Goal: Find specific page/section: Find specific page/section

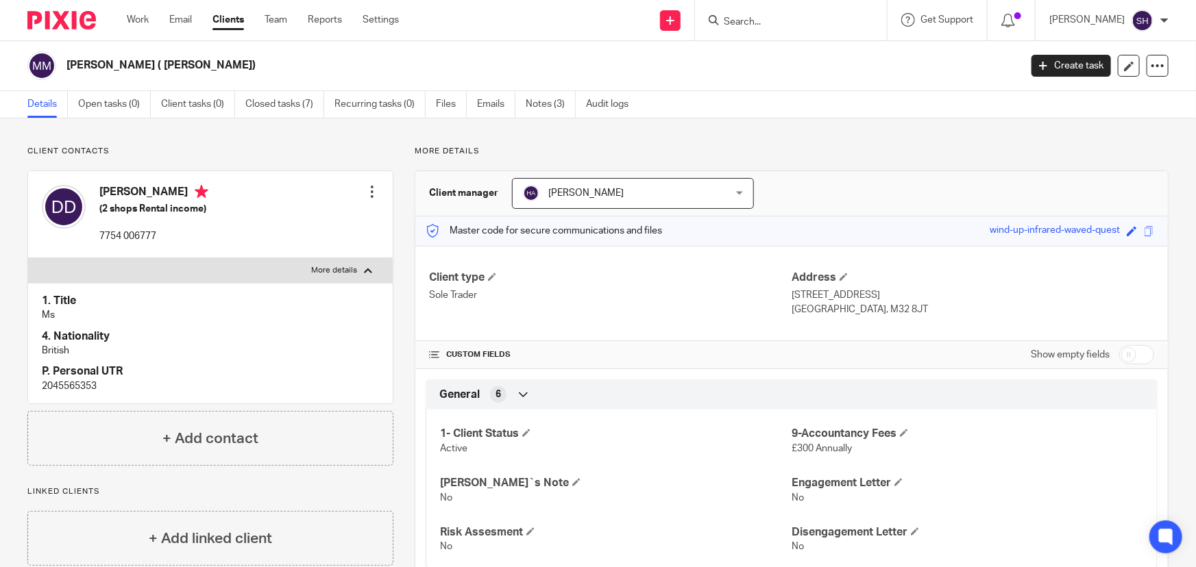
click at [790, 22] on input "Search" at bounding box center [783, 22] width 123 height 12
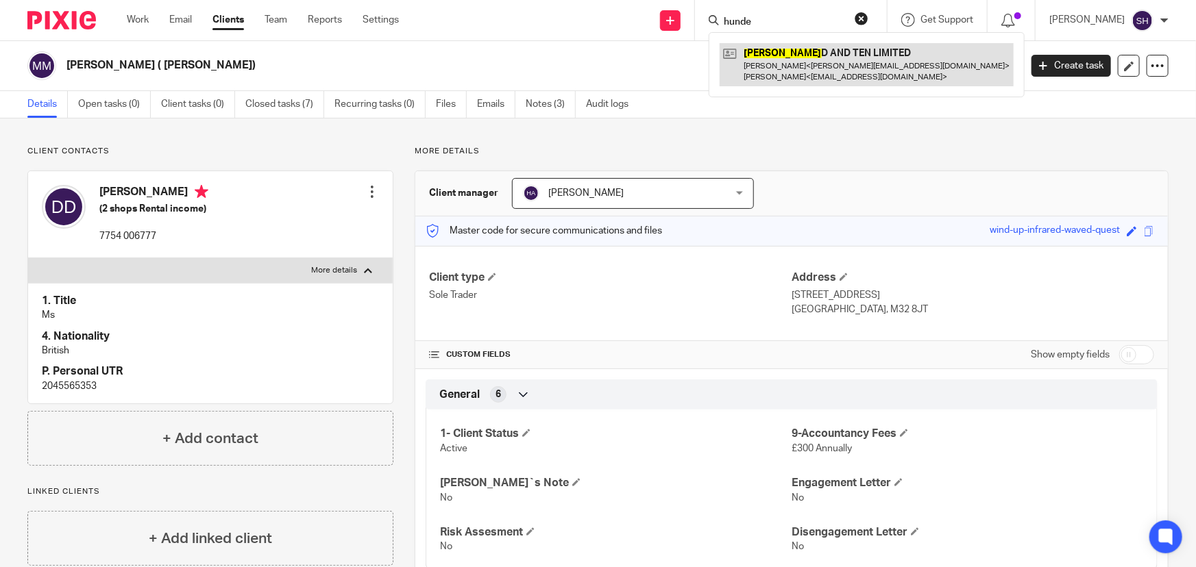
type input "hunde"
click at [833, 84] on link at bounding box center [867, 64] width 294 height 42
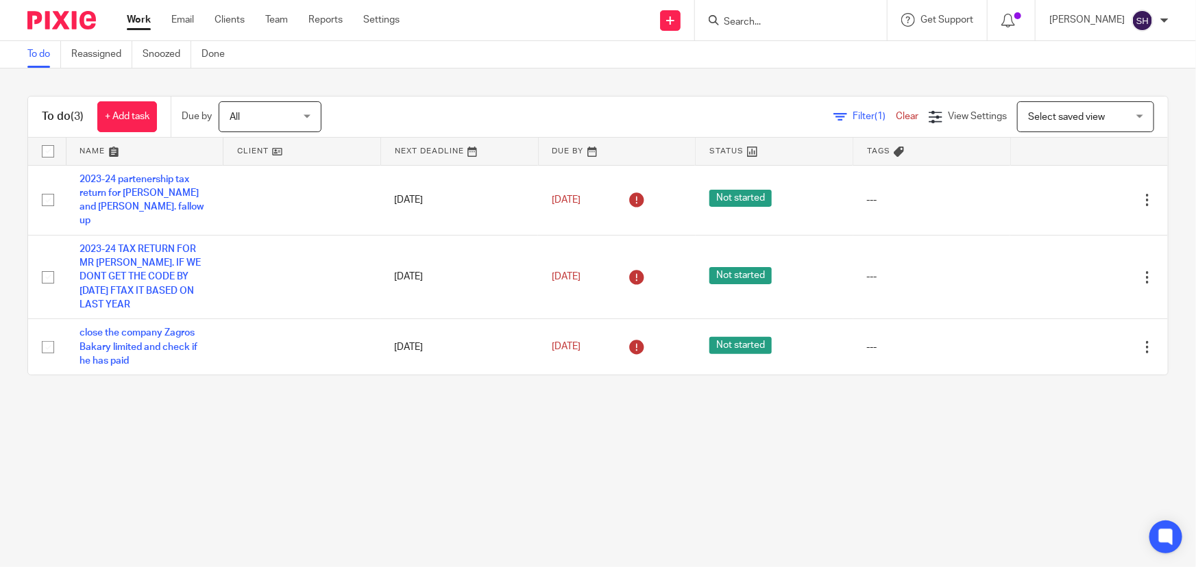
click at [768, 21] on input "Search" at bounding box center [783, 22] width 123 height 12
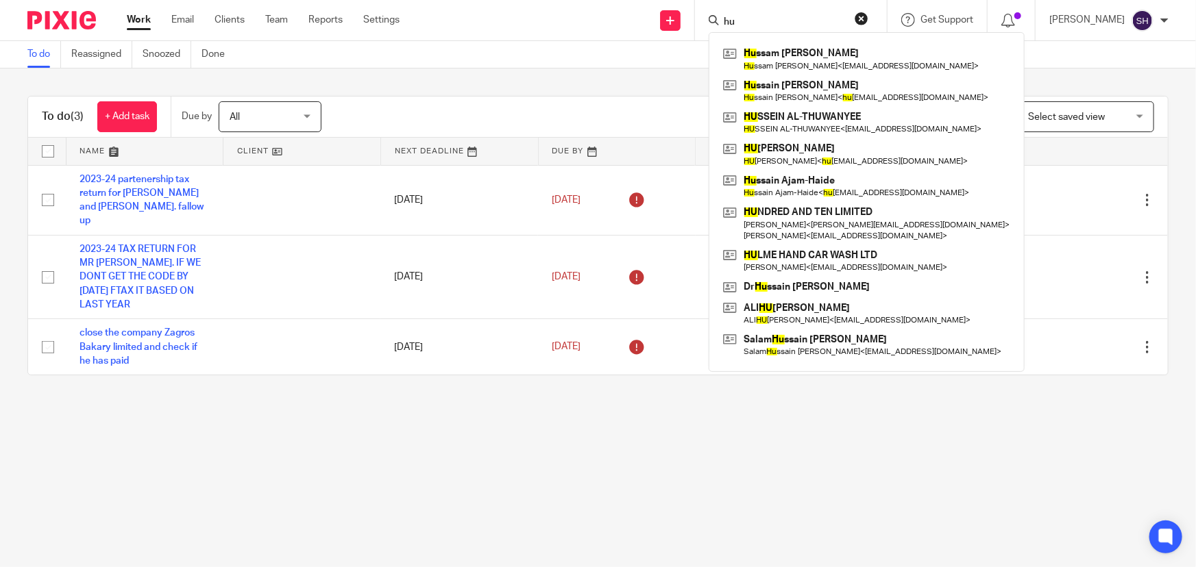
type input "h"
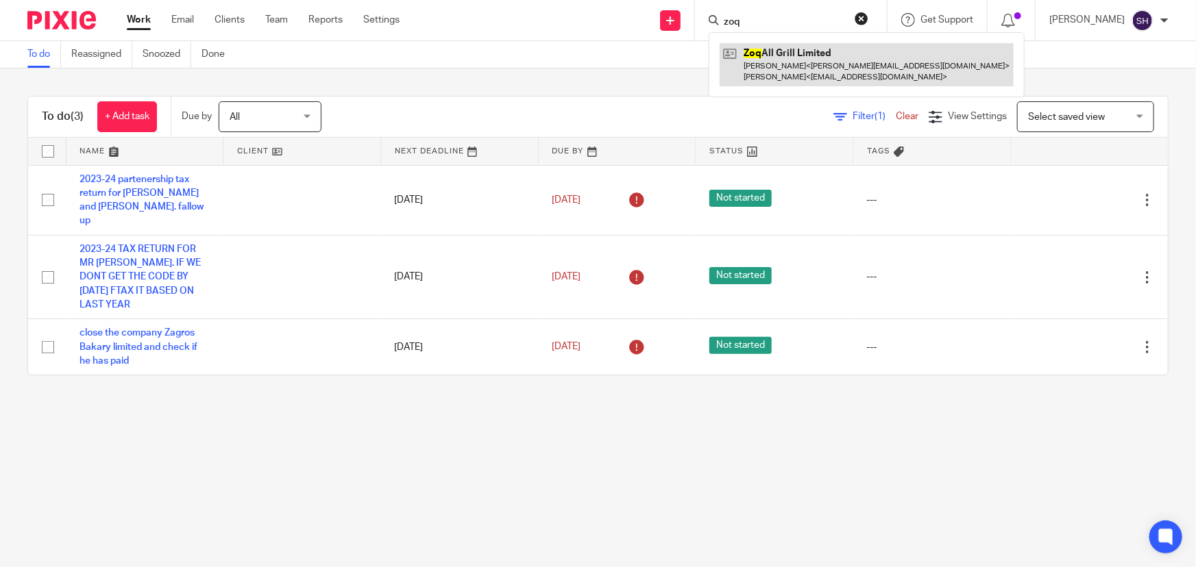
type input "zoq"
click at [846, 55] on link at bounding box center [867, 64] width 294 height 42
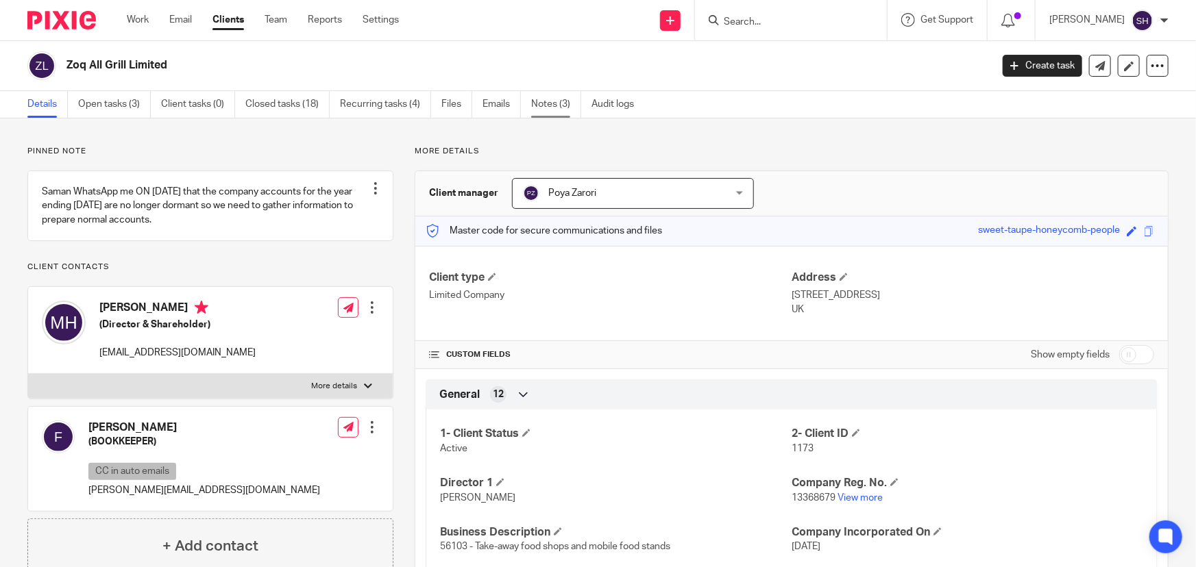
click at [556, 103] on link "Notes (3)" at bounding box center [556, 104] width 50 height 27
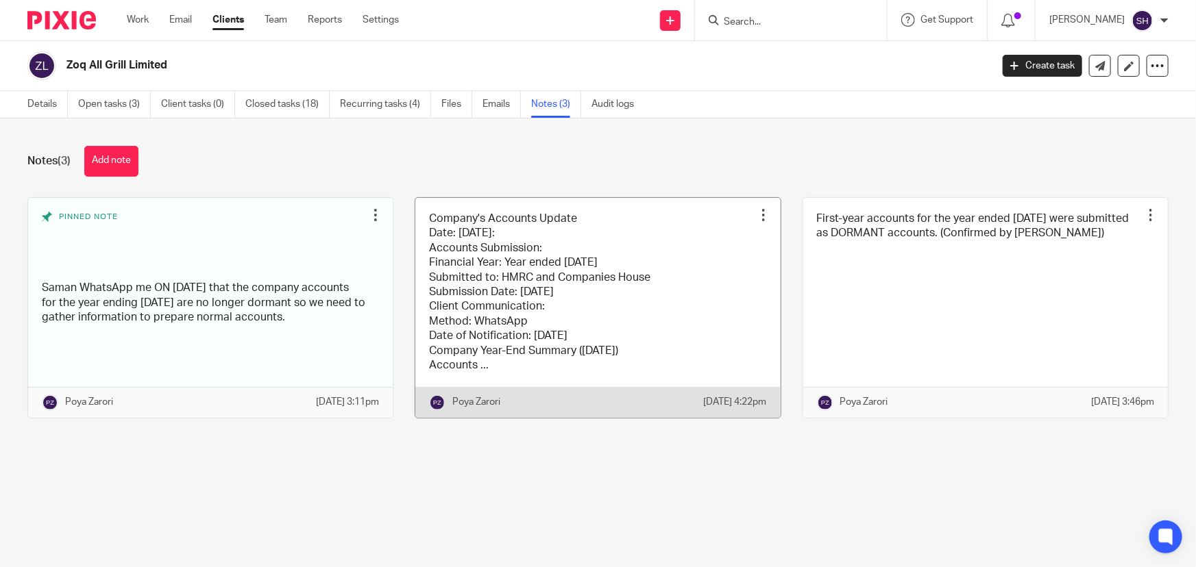
click at [554, 277] on link at bounding box center [597, 308] width 365 height 220
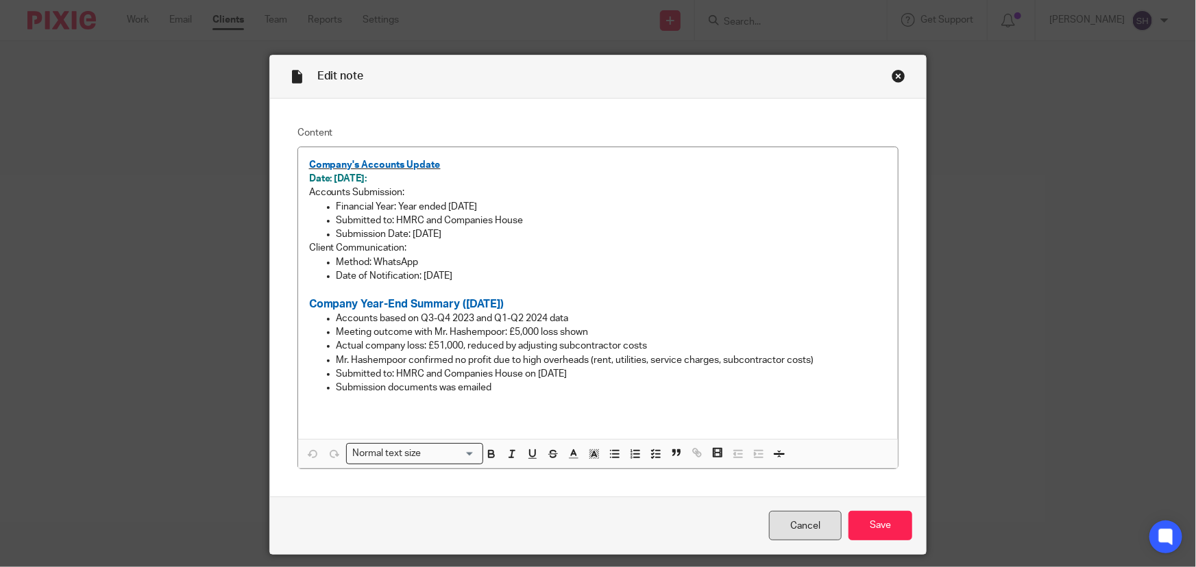
click at [810, 528] on link "Cancel" at bounding box center [805, 525] width 73 height 29
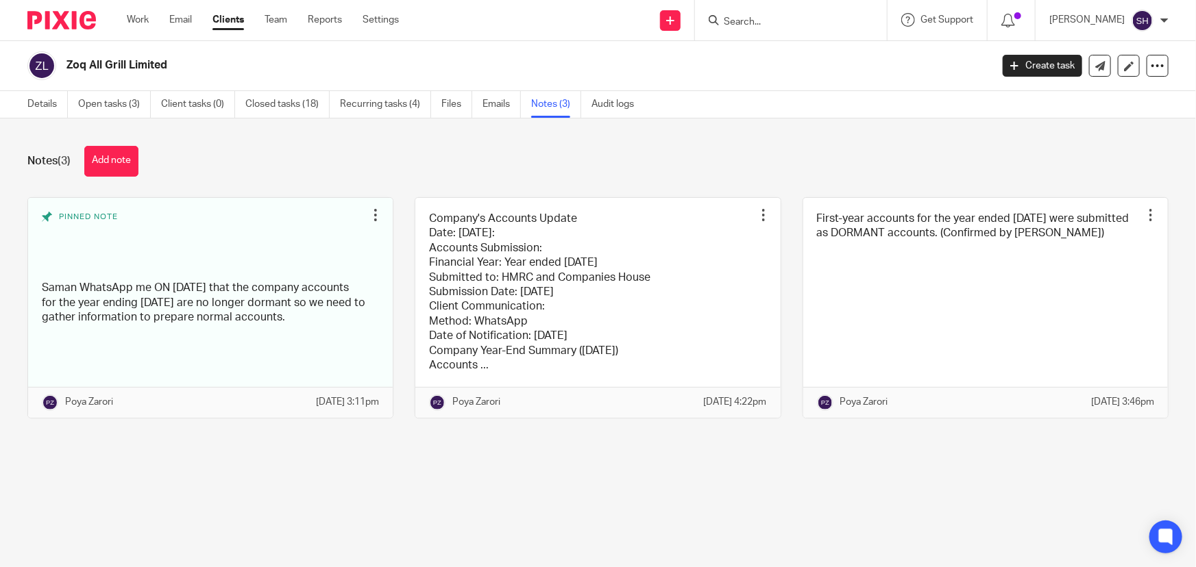
click at [779, 12] on form at bounding box center [795, 20] width 146 height 17
click at [779, 25] on input "Search" at bounding box center [783, 22] width 123 height 12
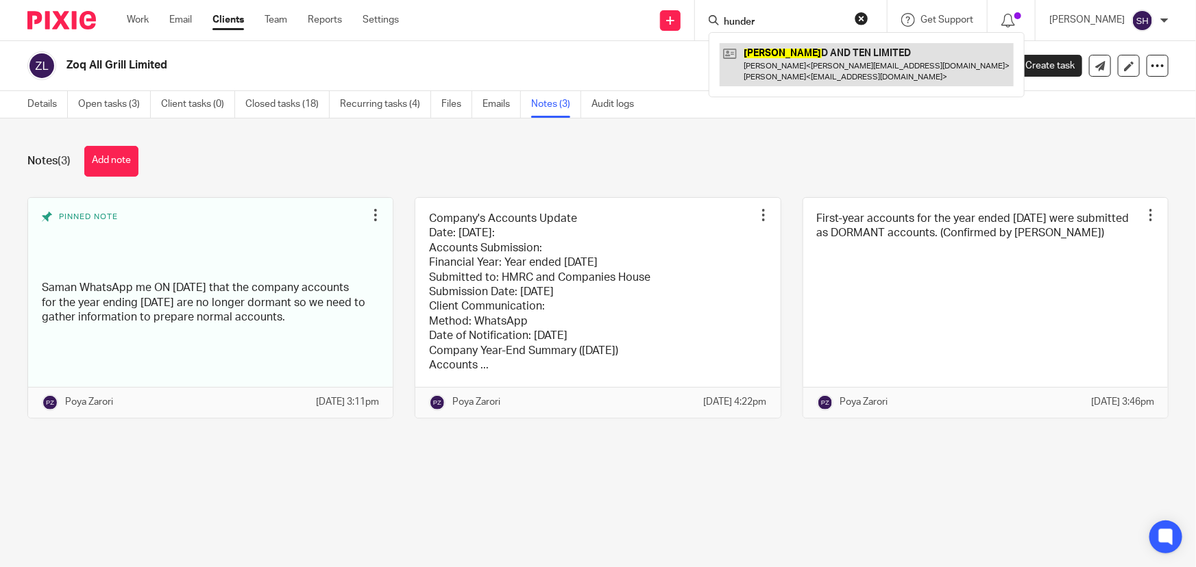
type input "hunder"
click at [868, 54] on link at bounding box center [867, 64] width 294 height 42
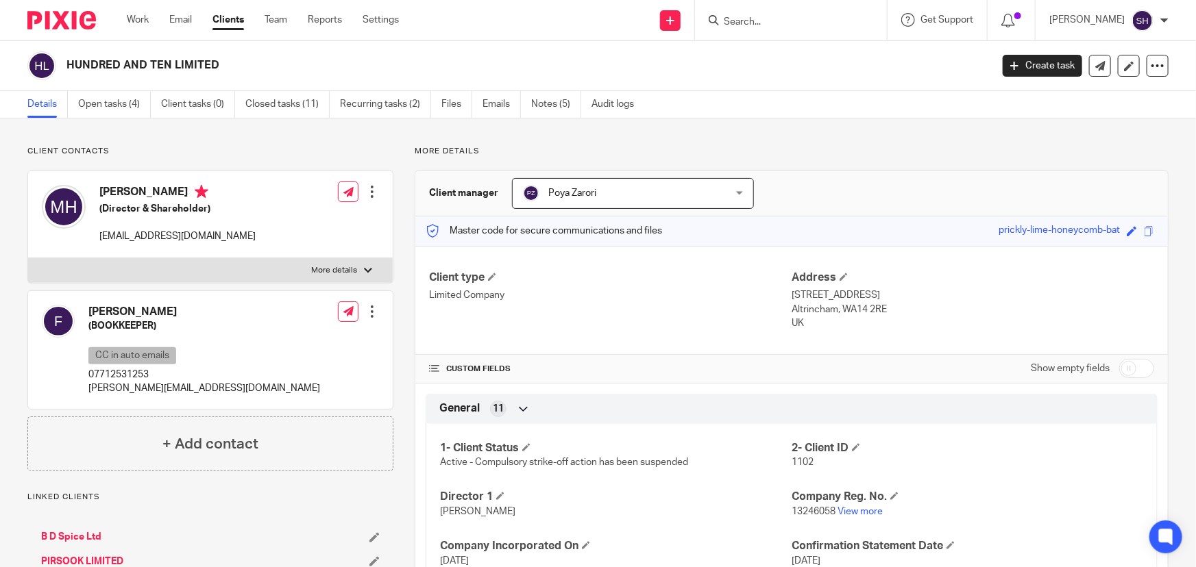
click at [858, 505] on p "13246058 View more" at bounding box center [968, 512] width 352 height 14
click at [857, 513] on link "View more" at bounding box center [859, 512] width 45 height 10
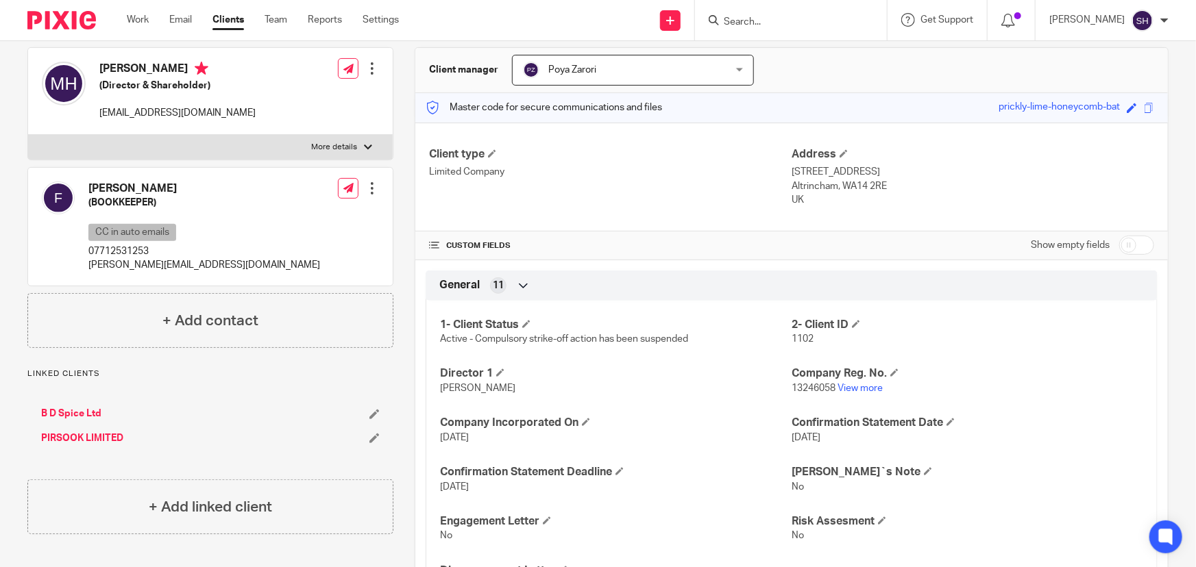
scroll to position [124, 0]
click at [856, 386] on link "View more" at bounding box center [859, 388] width 45 height 10
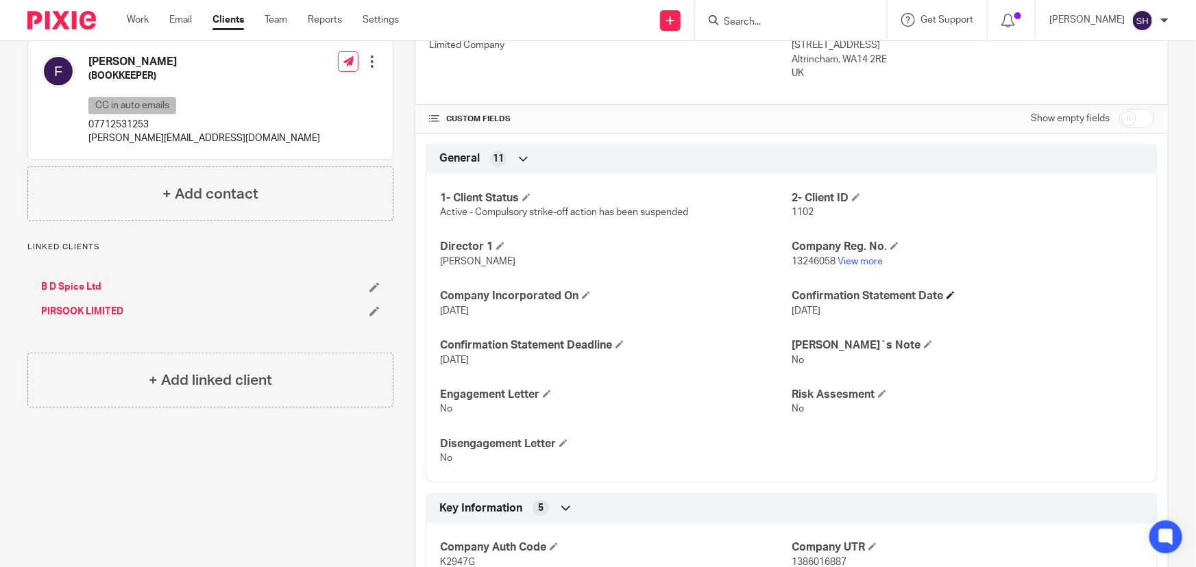
scroll to position [249, 0]
click at [848, 259] on link "View more" at bounding box center [859, 263] width 45 height 10
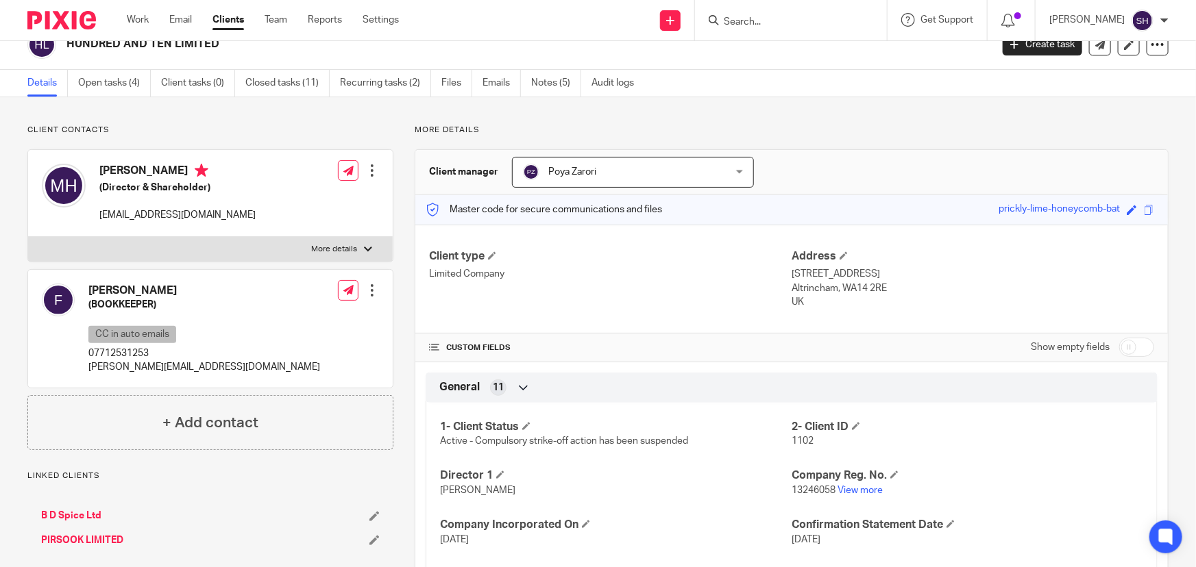
scroll to position [0, 0]
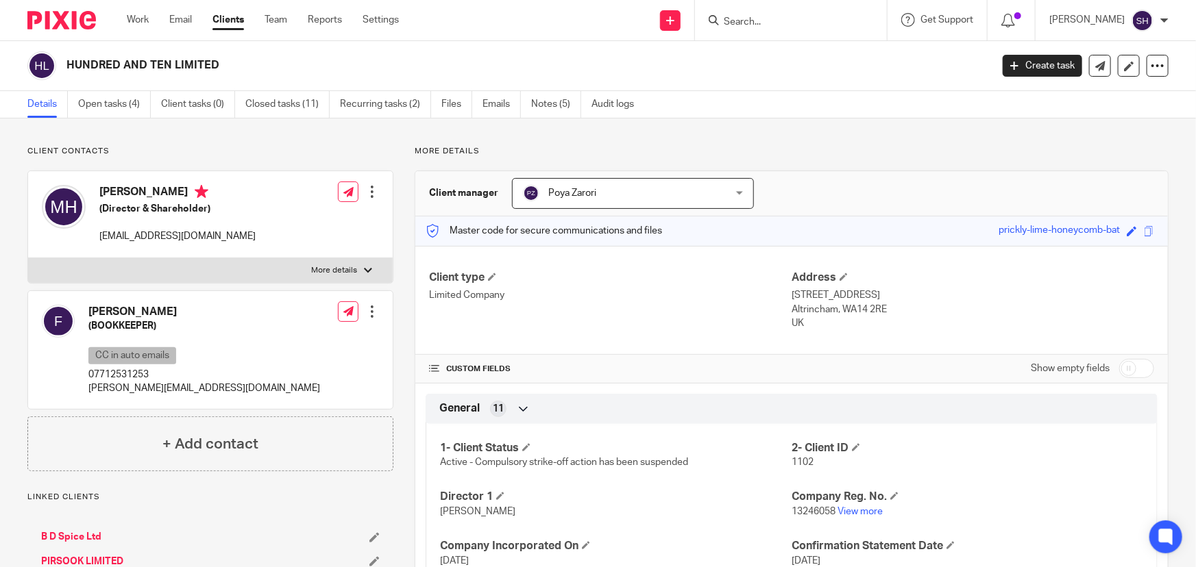
click at [782, 19] on input "Search" at bounding box center [783, 22] width 123 height 12
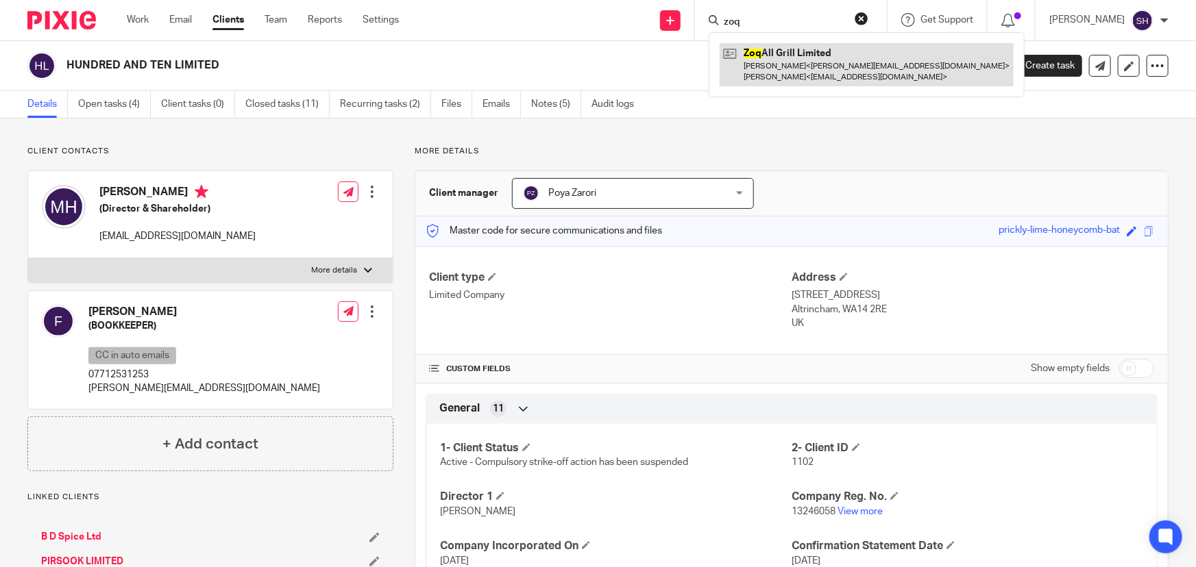
type input "zoq"
click at [768, 60] on link at bounding box center [867, 64] width 294 height 42
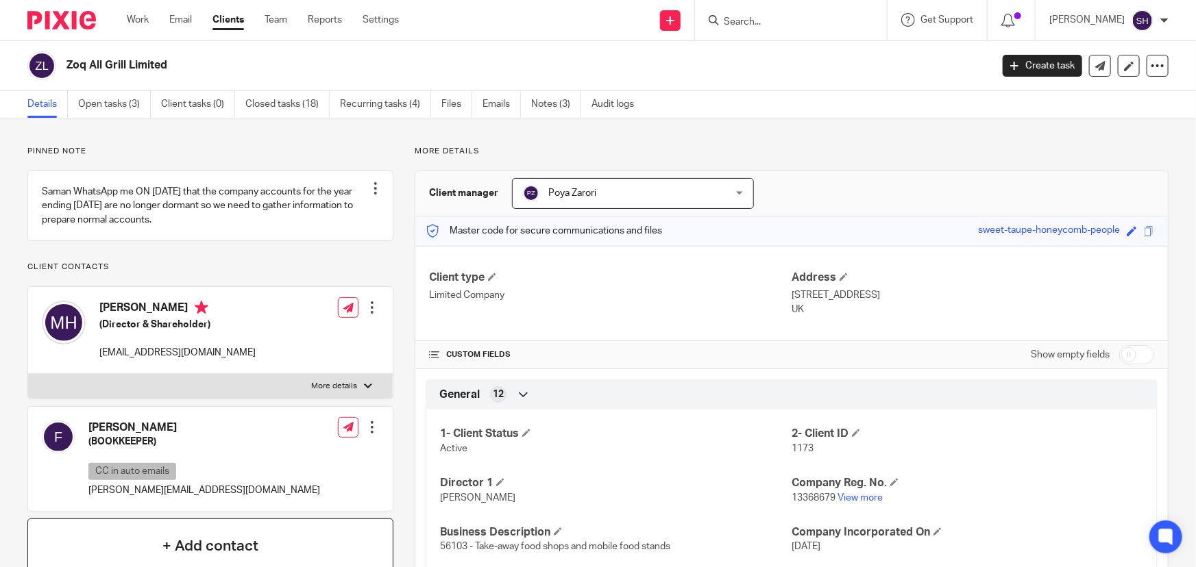
scroll to position [186, 0]
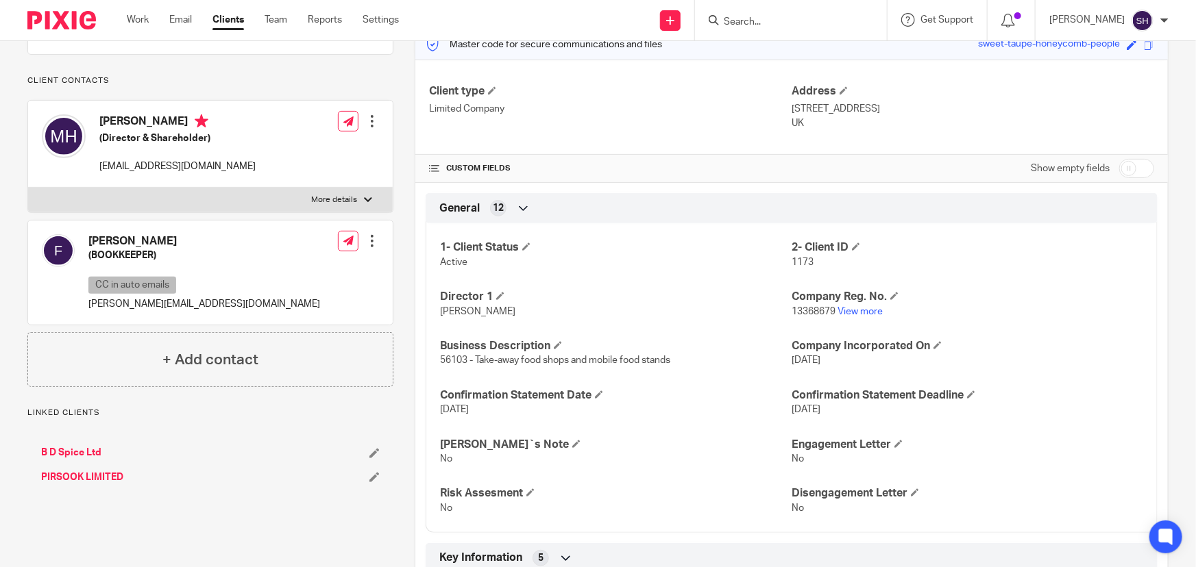
click at [870, 321] on div "1- Client Status Active 2- Client ID 1173 Director 1 [PERSON_NAME] Company Reg.…" at bounding box center [792, 373] width 732 height 320
click at [869, 317] on p "13368679 View more" at bounding box center [968, 312] width 352 height 14
click at [867, 313] on link "View more" at bounding box center [859, 312] width 45 height 10
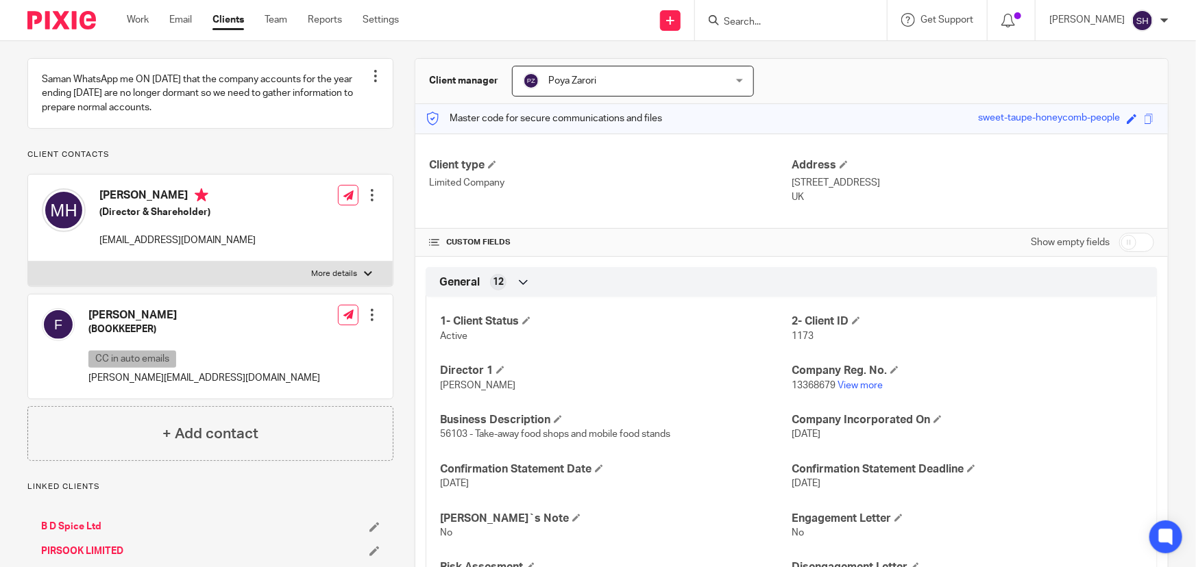
scroll to position [0, 0]
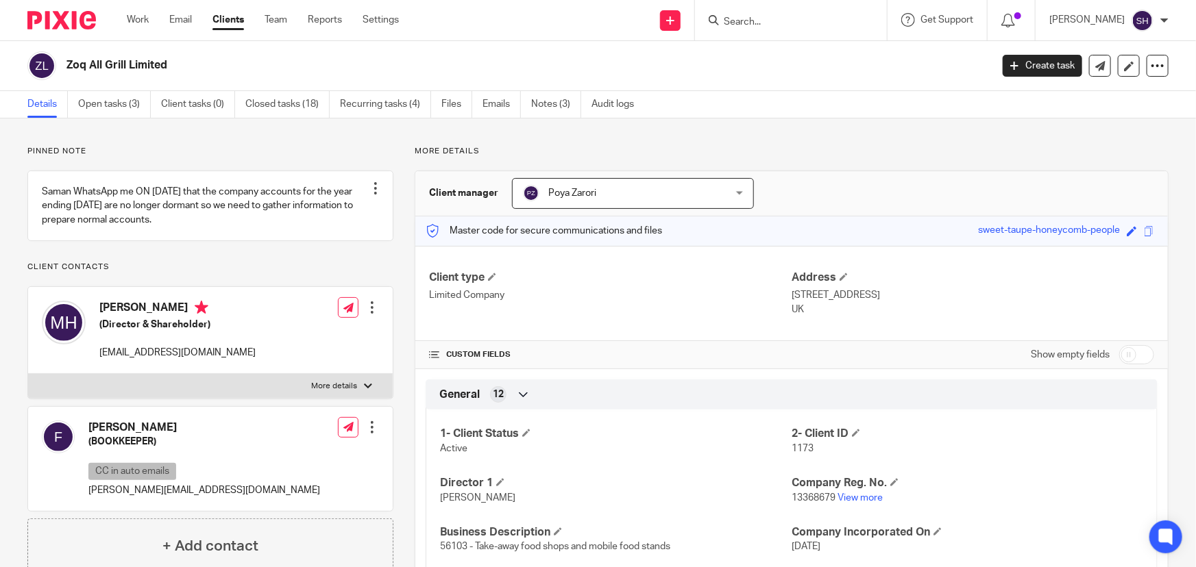
click at [772, 27] on input "Search" at bounding box center [783, 22] width 123 height 12
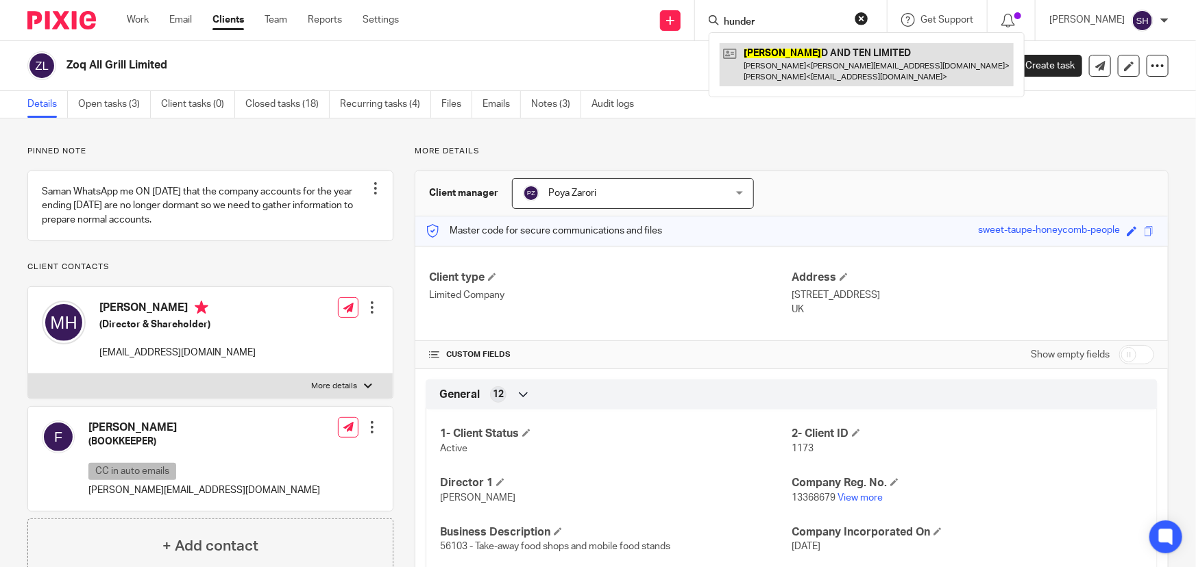
type input "hunder"
click at [823, 58] on link at bounding box center [867, 64] width 294 height 42
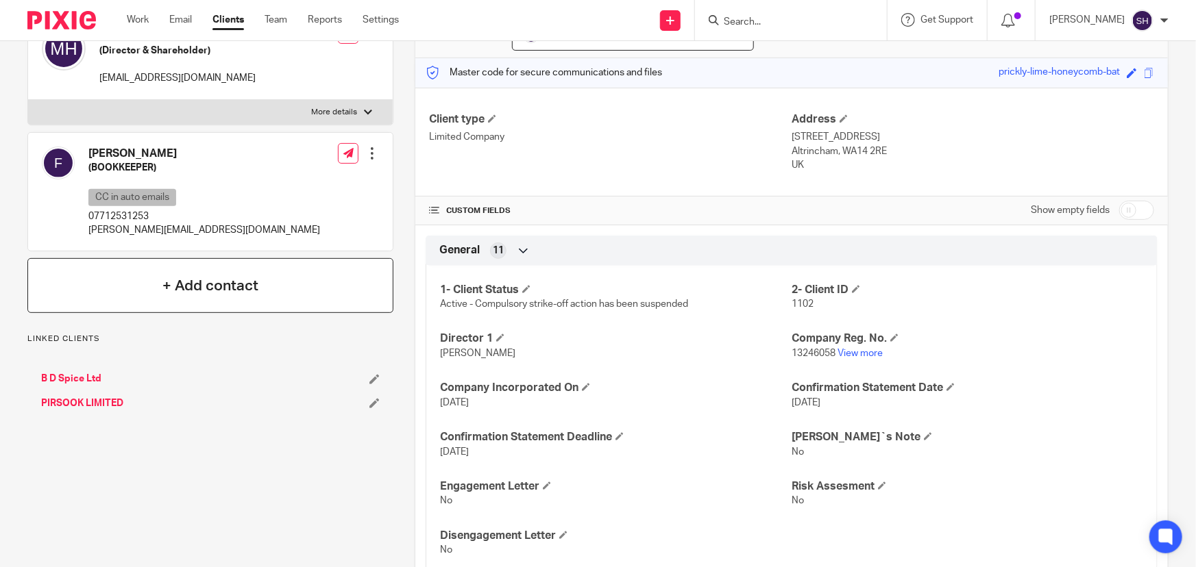
scroll to position [186, 0]
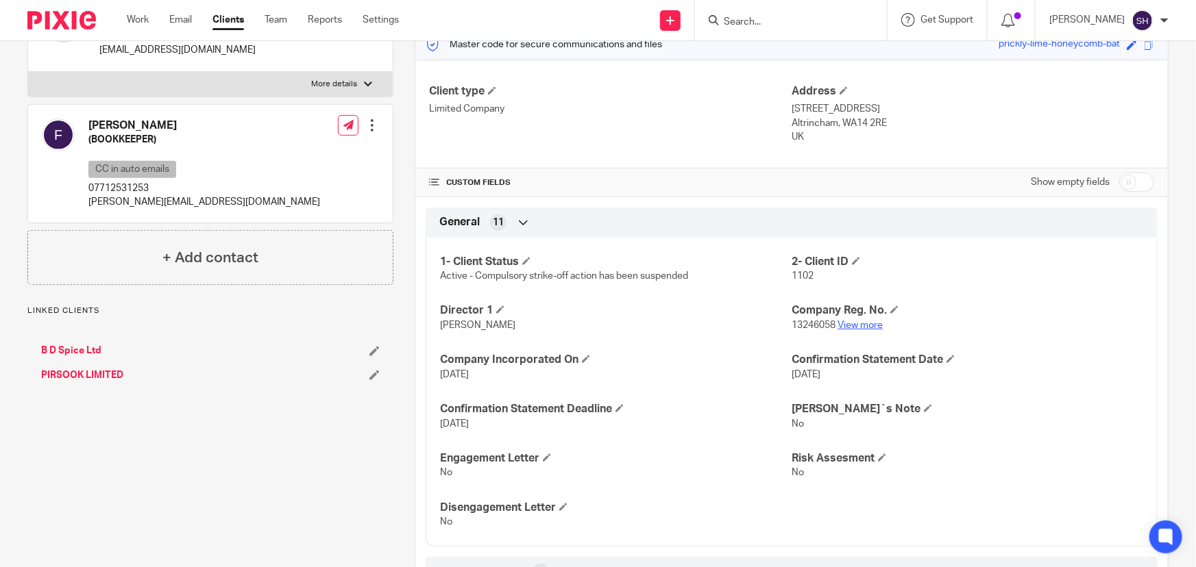
click at [848, 322] on link "View more" at bounding box center [859, 326] width 45 height 10
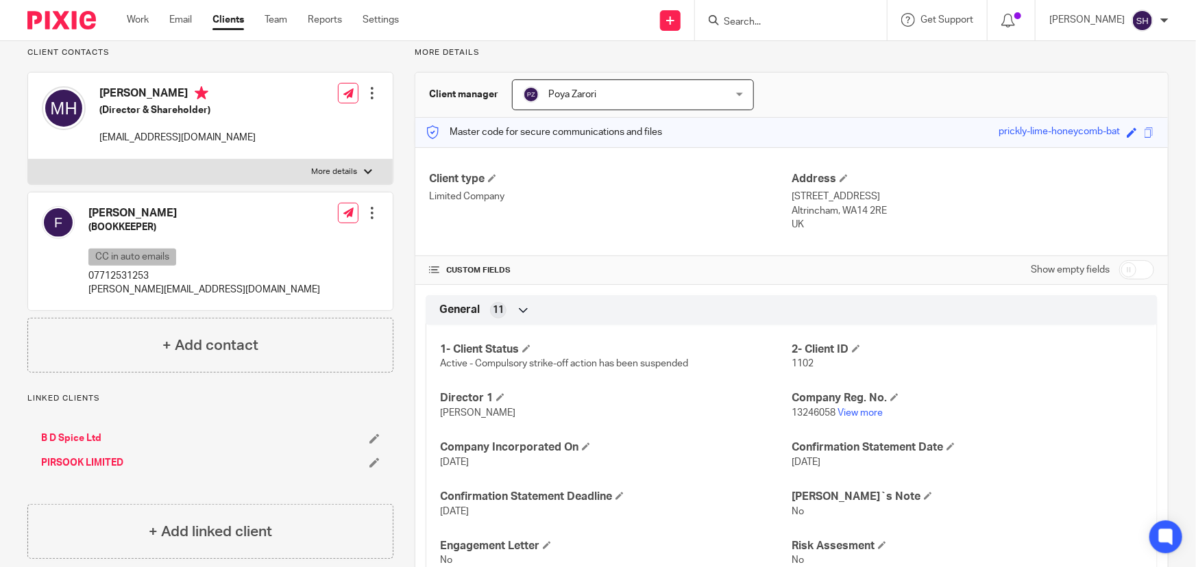
scroll to position [0, 0]
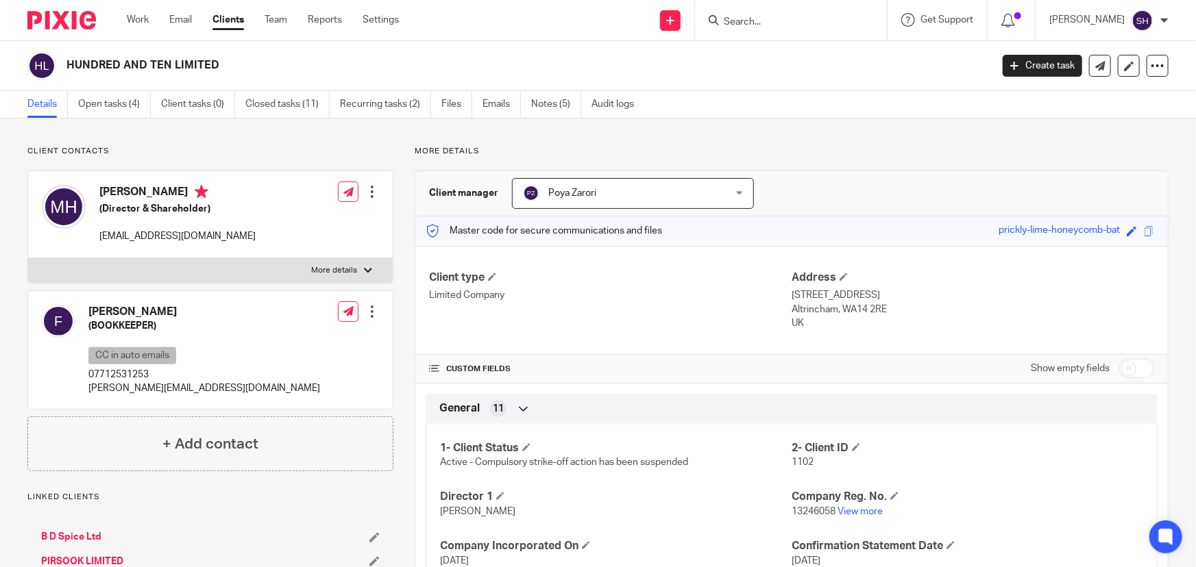
click at [777, 20] on input "Search" at bounding box center [783, 22] width 123 height 12
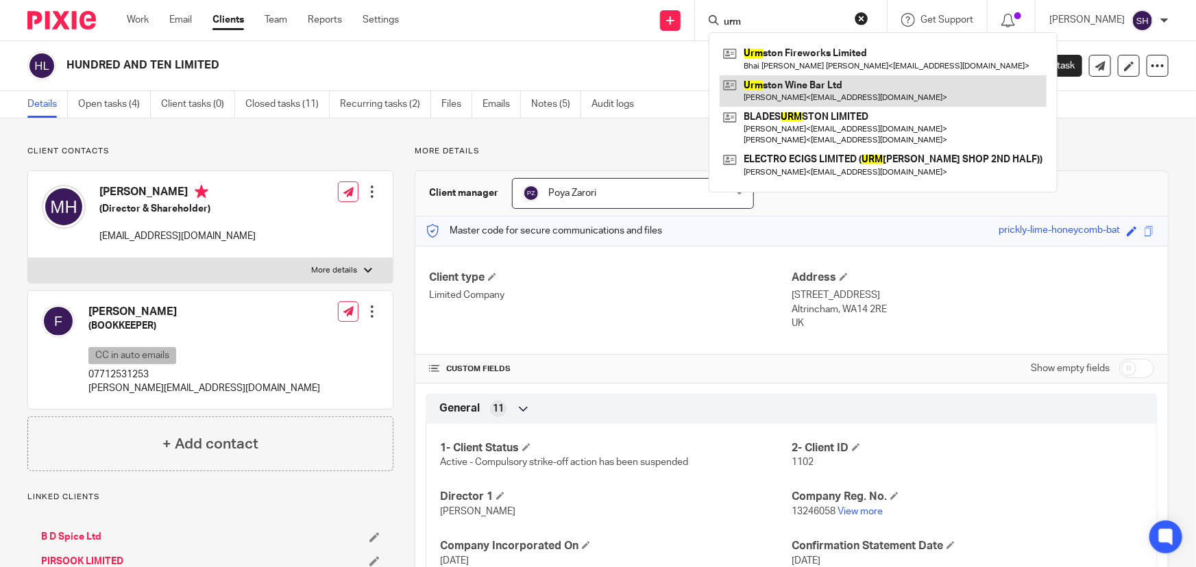
type input "urm"
click at [794, 96] on link at bounding box center [883, 91] width 327 height 32
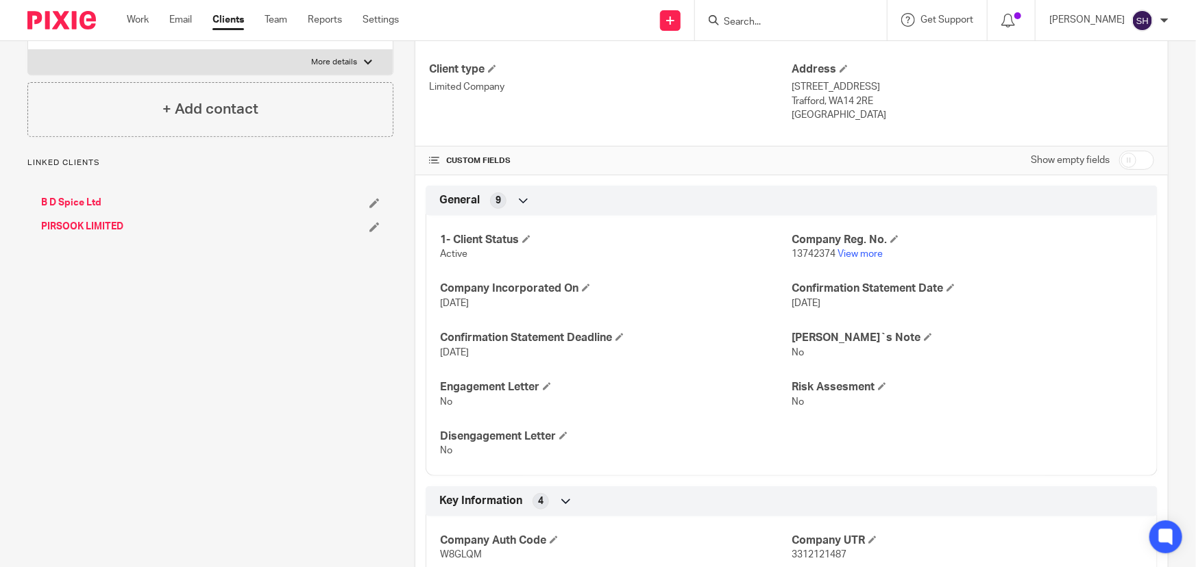
scroll to position [186, 0]
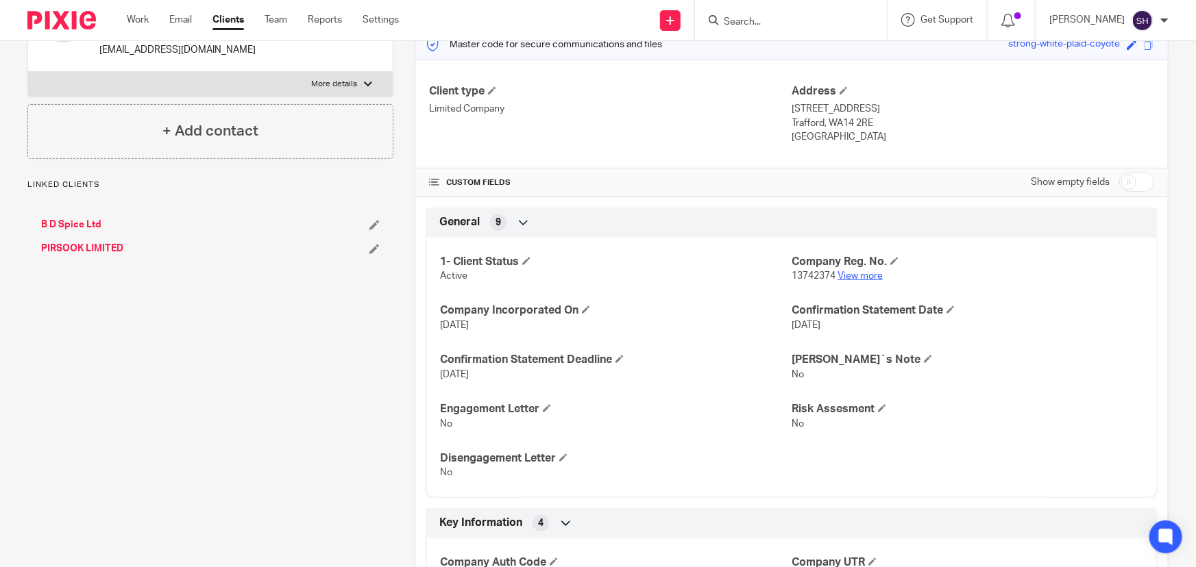
click at [863, 273] on link "View more" at bounding box center [859, 276] width 45 height 10
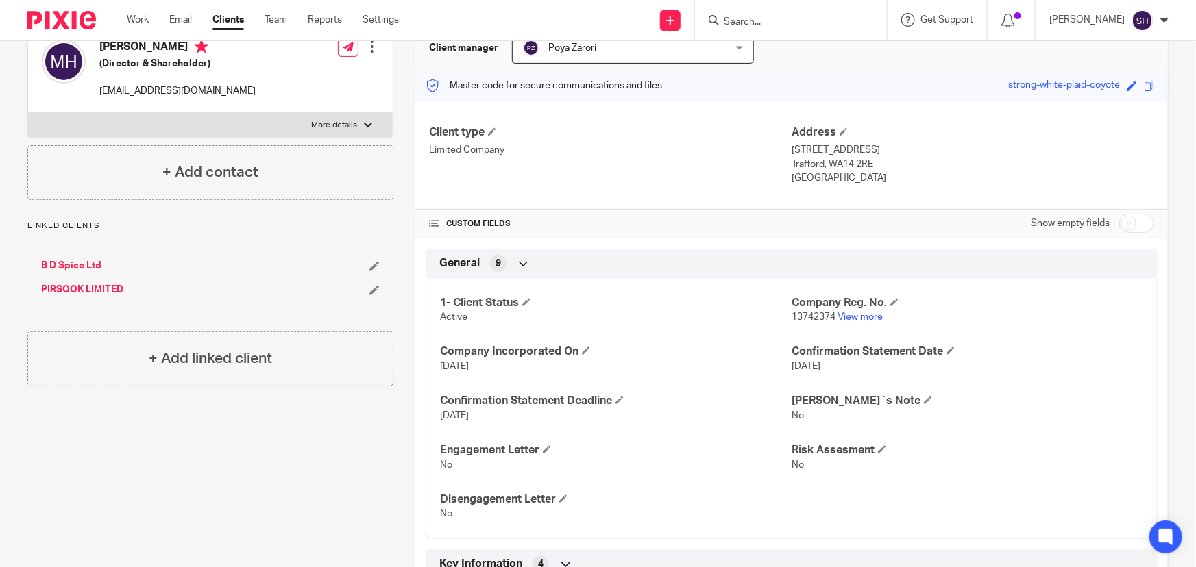
scroll to position [0, 0]
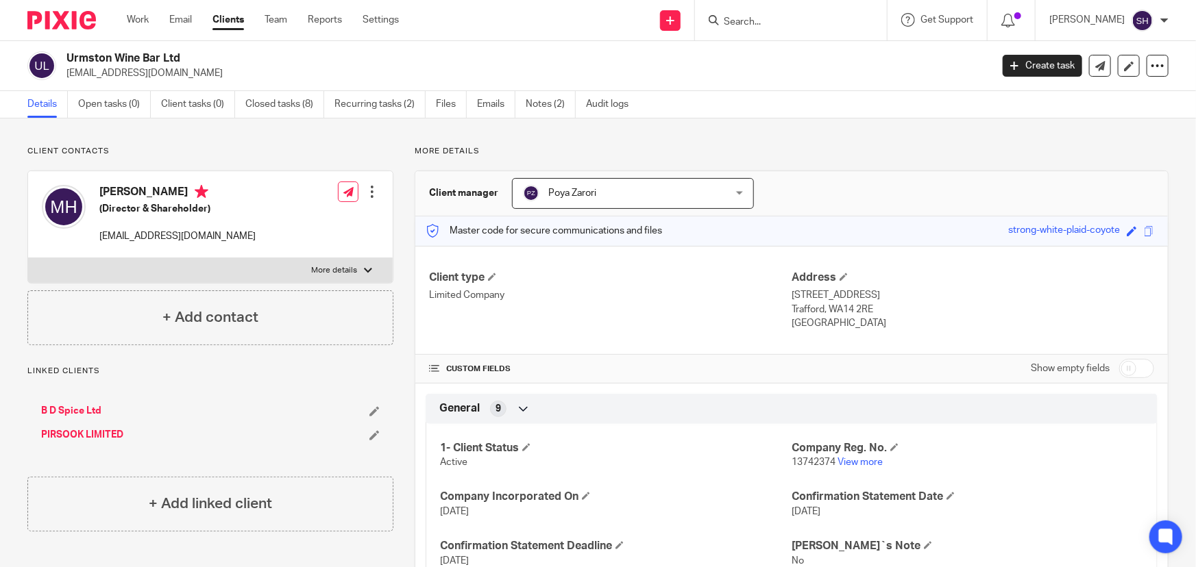
click at [753, 16] on input "Search" at bounding box center [783, 22] width 123 height 12
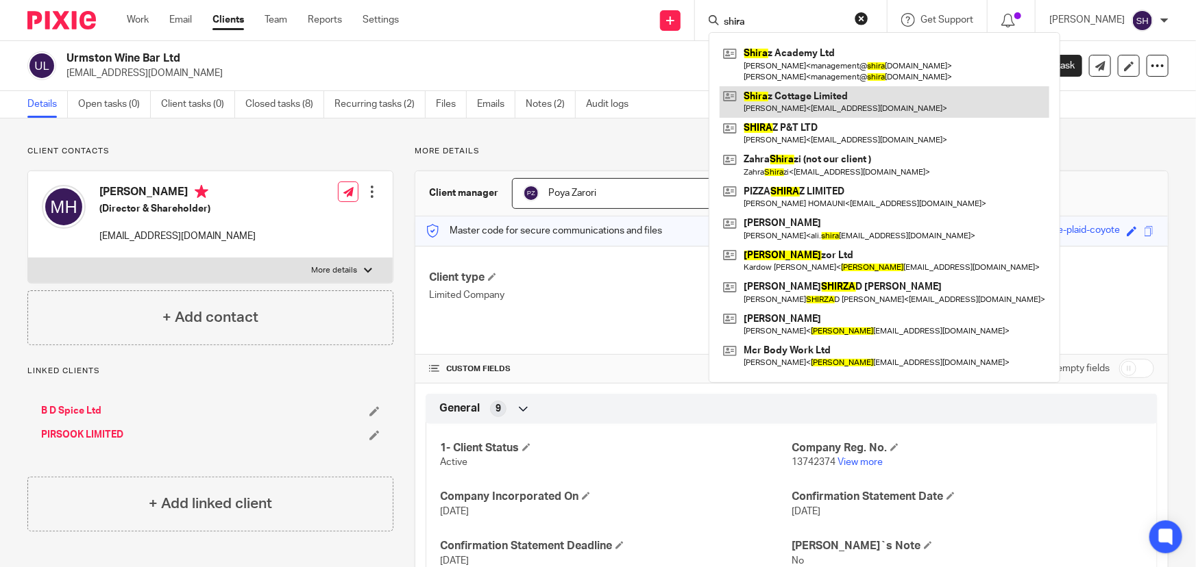
type input "shira"
click at [870, 110] on link at bounding box center [885, 102] width 330 height 32
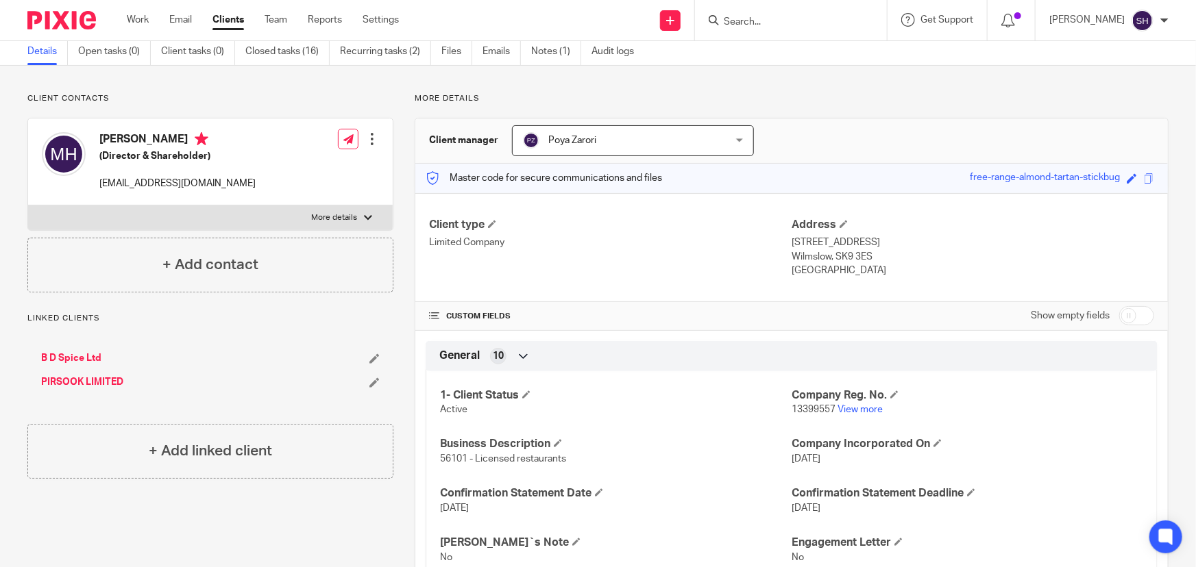
scroll to position [124, 0]
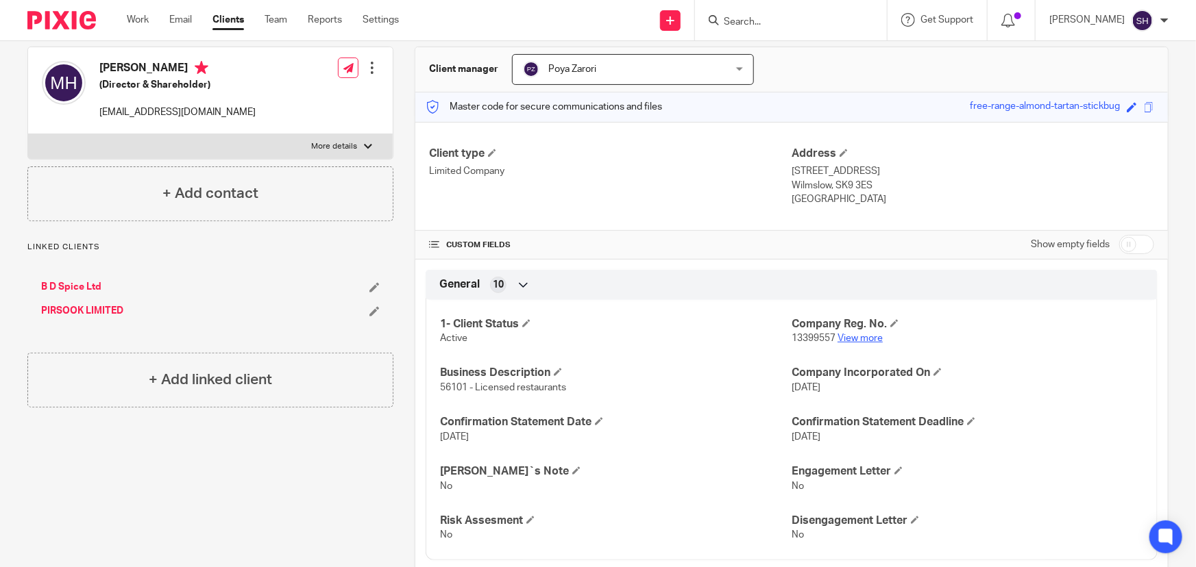
click at [846, 338] on link "View more" at bounding box center [859, 339] width 45 height 10
click at [768, 25] on input "Search" at bounding box center [783, 22] width 123 height 12
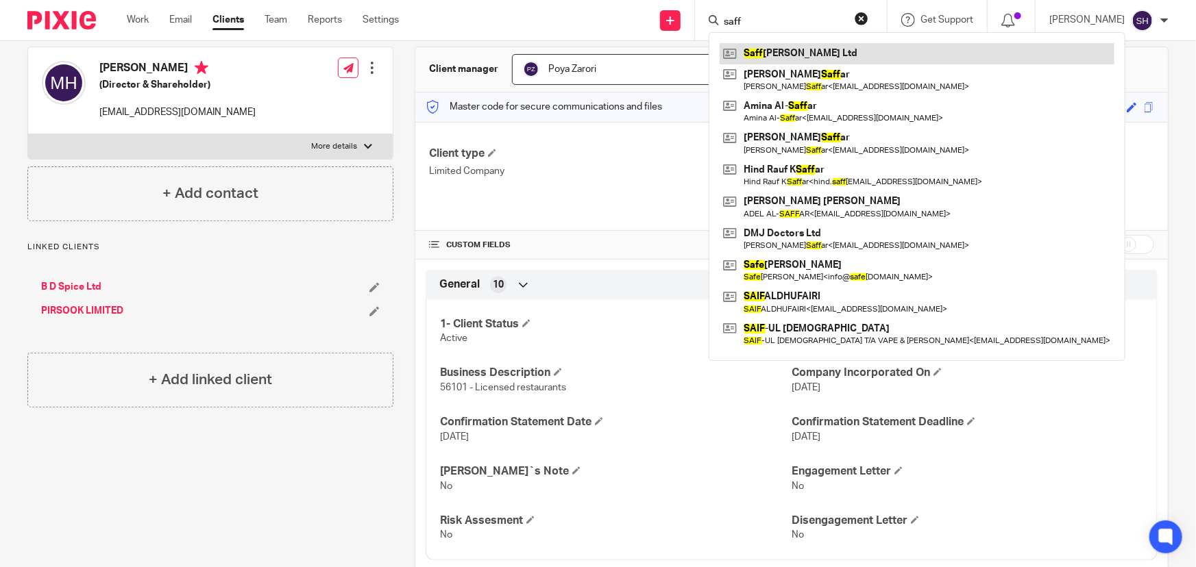
type input "saff"
click at [799, 54] on link at bounding box center [917, 53] width 395 height 21
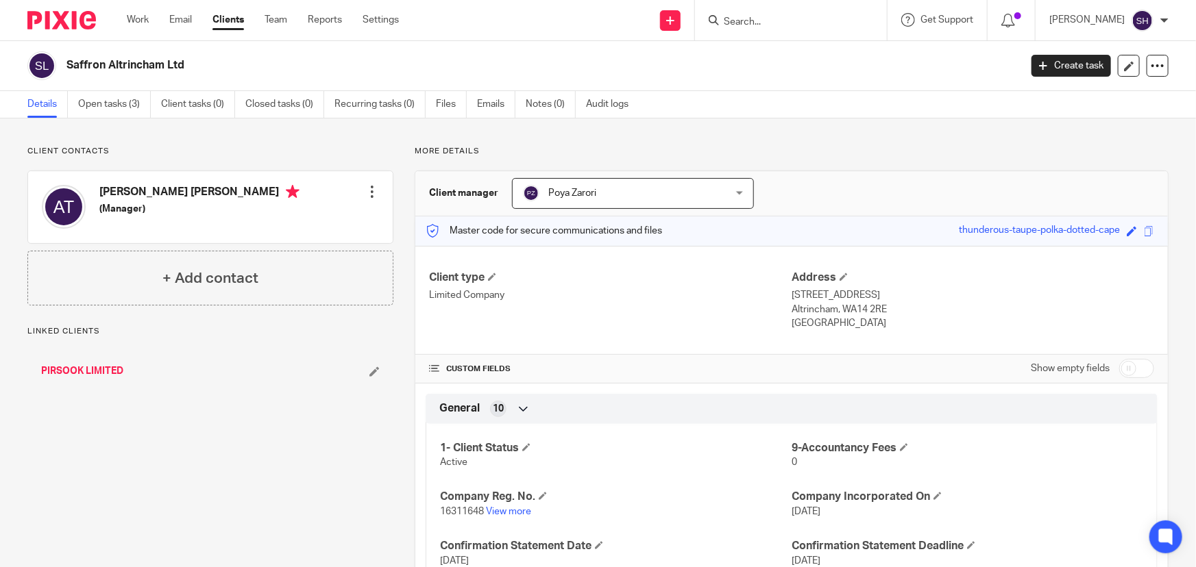
scroll to position [124, 0]
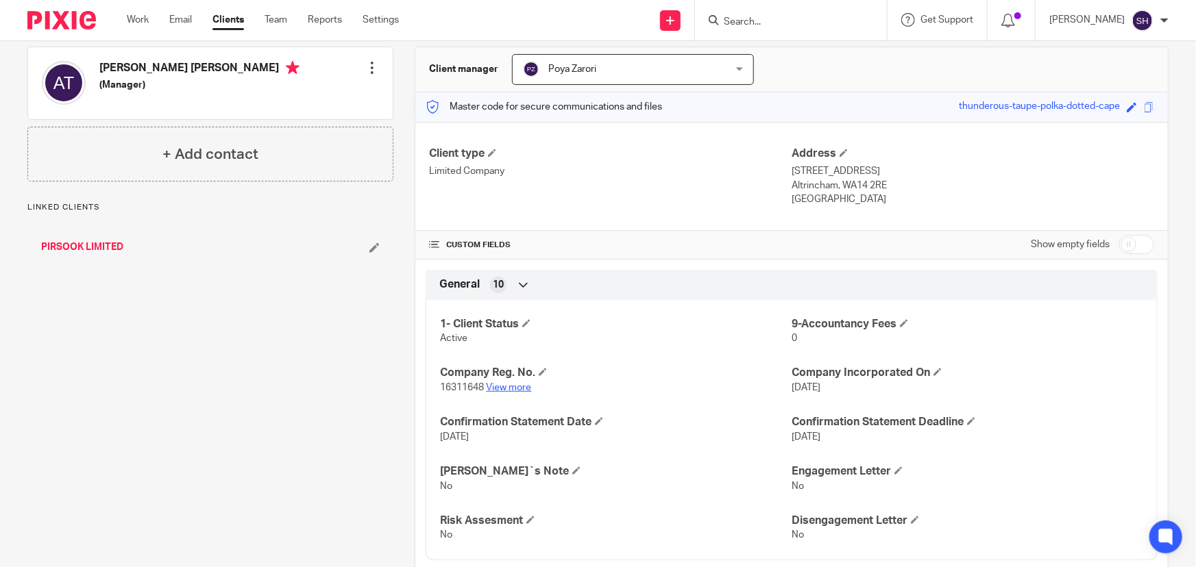
click at [504, 387] on link "View more" at bounding box center [508, 388] width 45 height 10
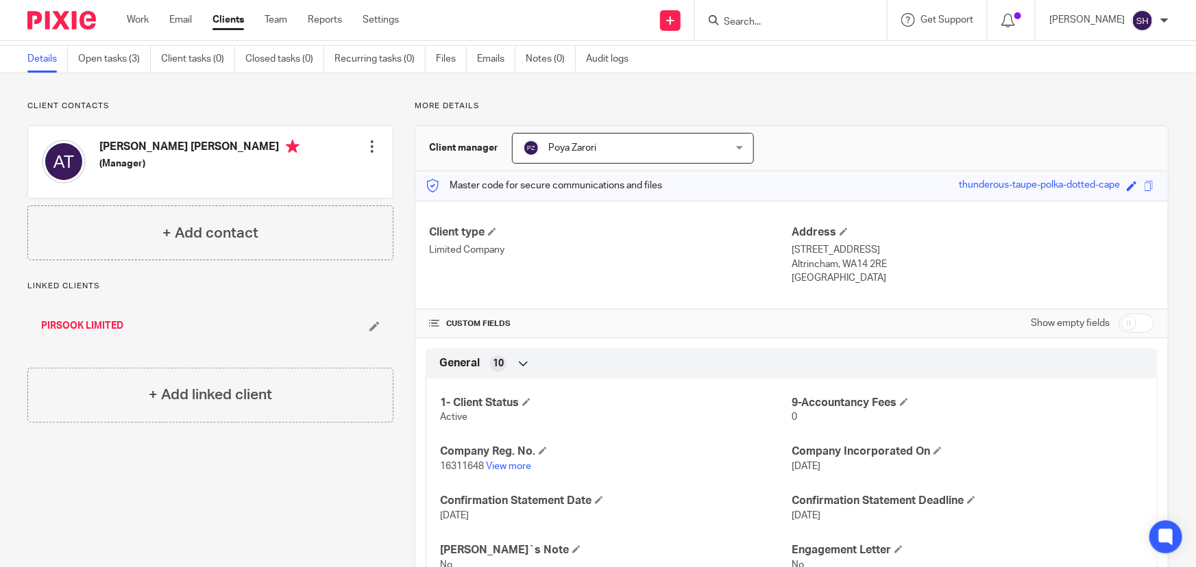
scroll to position [0, 0]
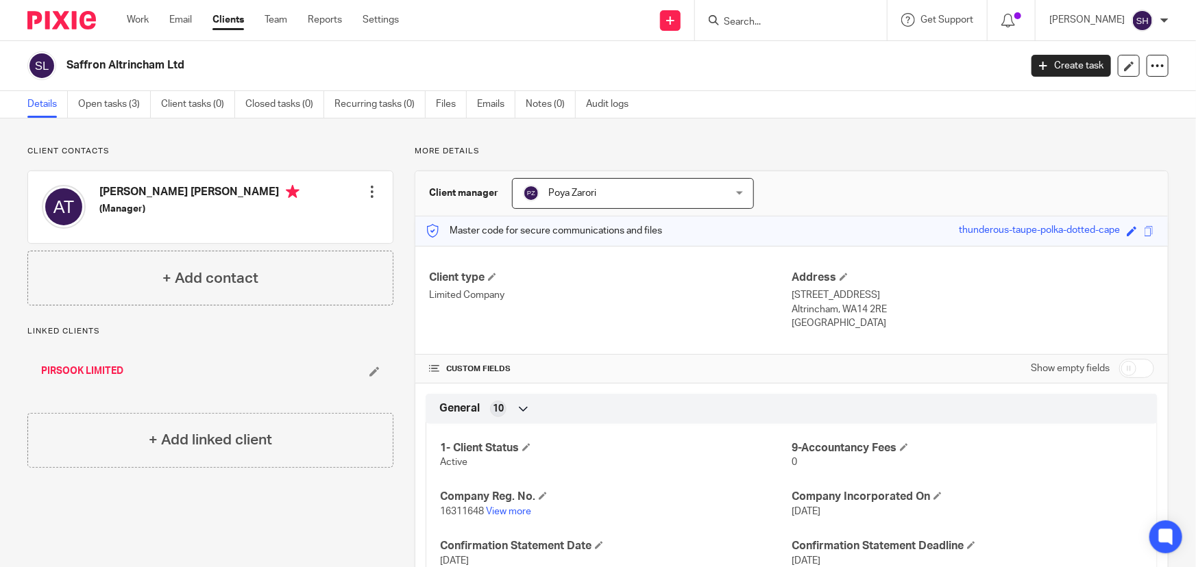
click at [788, 19] on input "Search" at bounding box center [783, 22] width 123 height 12
click at [763, 14] on form at bounding box center [795, 20] width 146 height 17
click at [765, 16] on input "Search" at bounding box center [783, 22] width 123 height 12
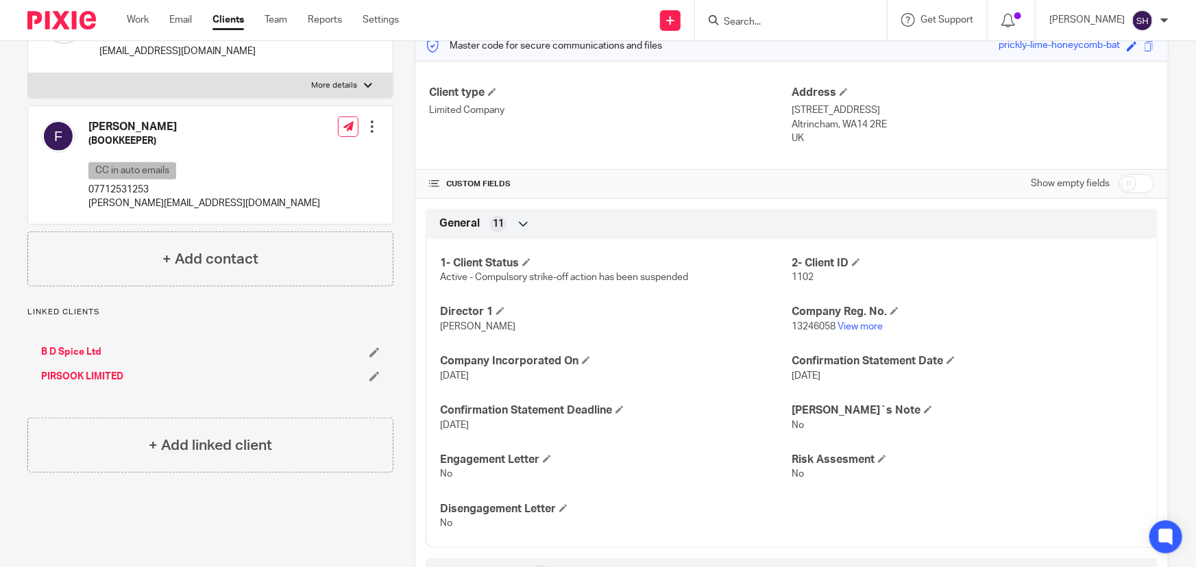
scroll to position [186, 0]
click at [80, 376] on link "PIRSOOK LIMITED" at bounding box center [82, 376] width 82 height 14
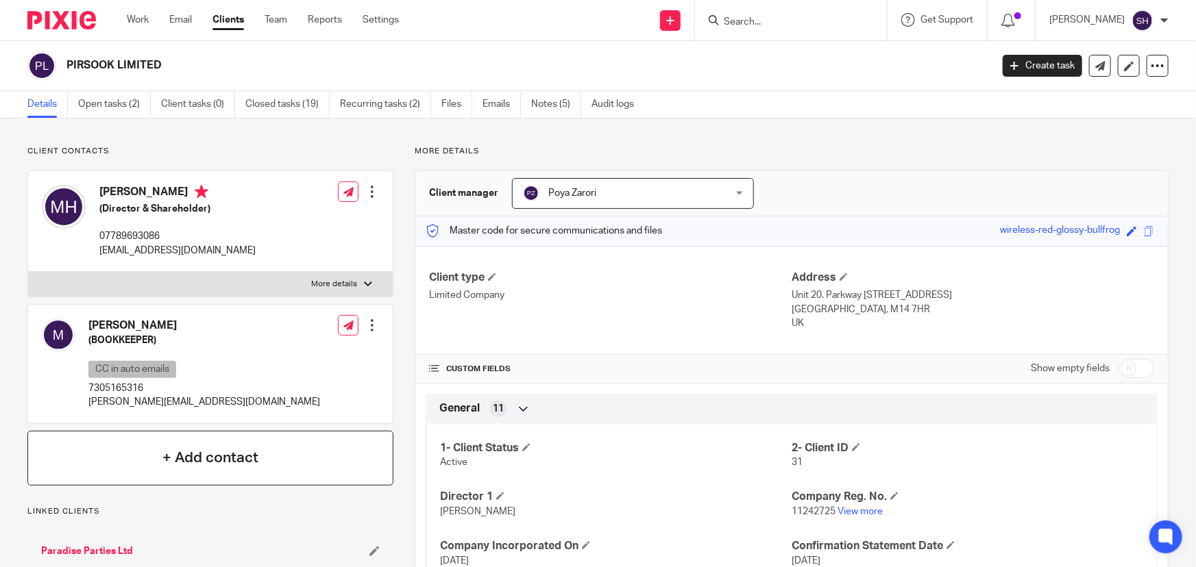
scroll to position [124, 0]
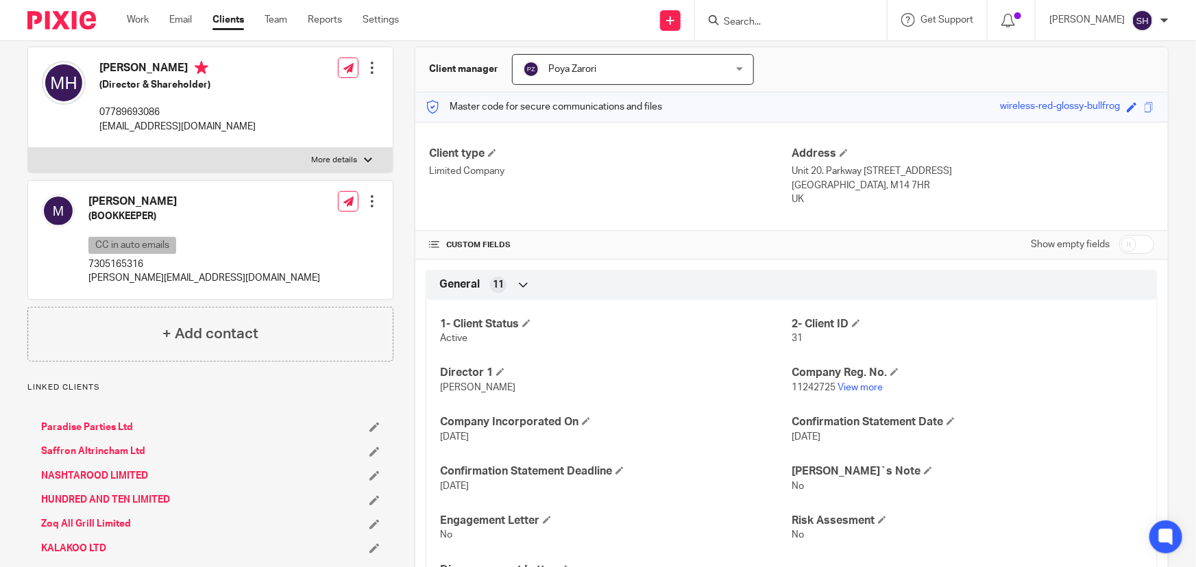
click at [91, 422] on link "Paradise Parties Ltd" at bounding box center [87, 428] width 92 height 14
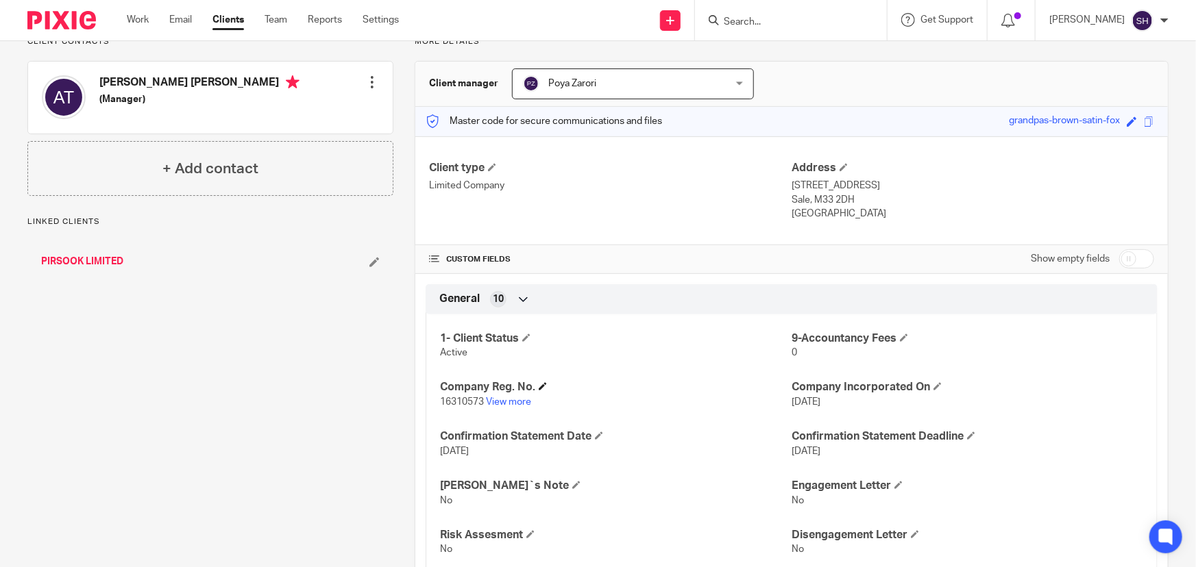
scroll to position [124, 0]
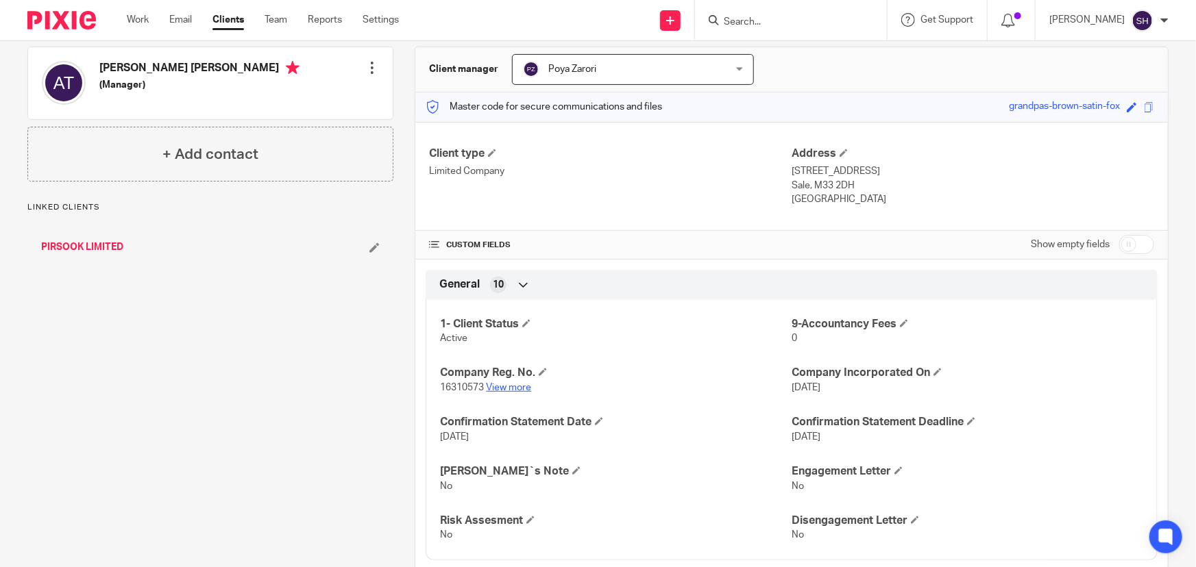
click at [513, 387] on link "View more" at bounding box center [508, 388] width 45 height 10
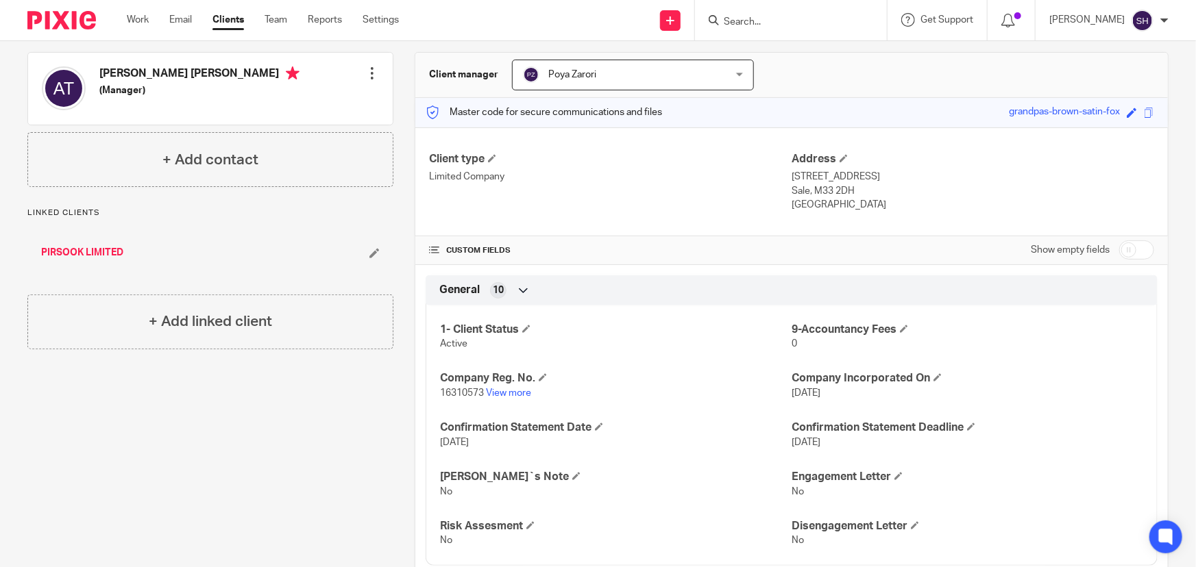
scroll to position [0, 0]
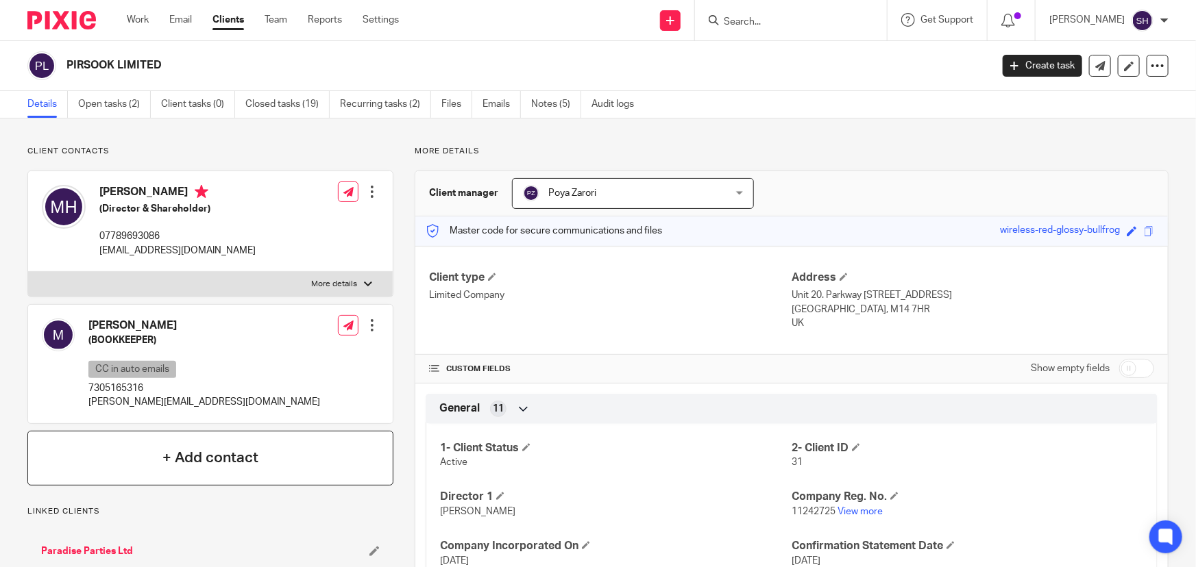
scroll to position [249, 0]
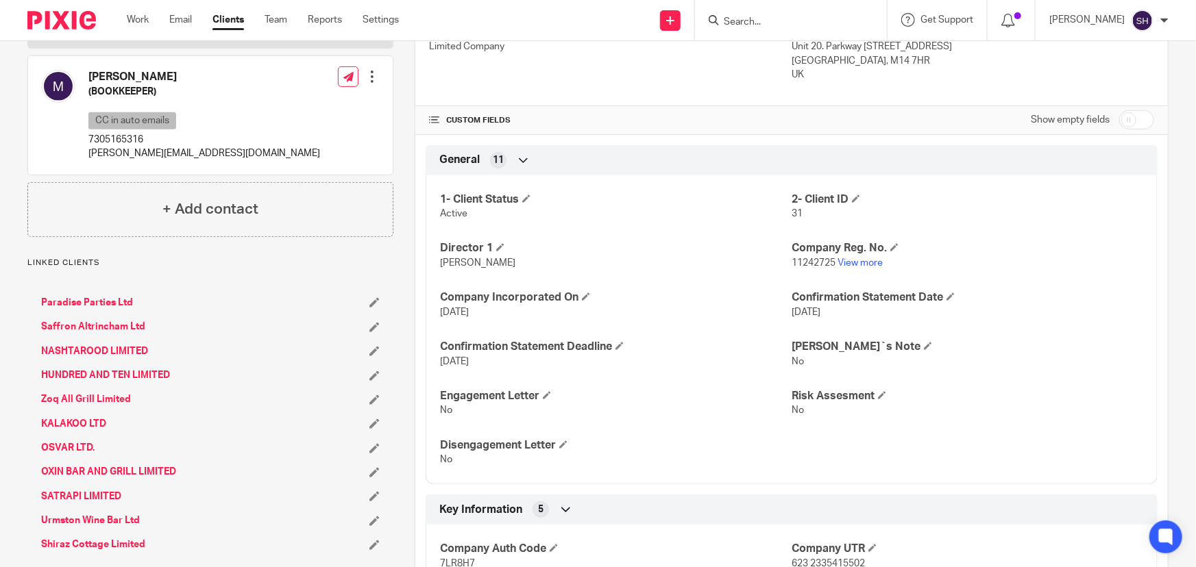
click at [112, 300] on link "Paradise Parties Ltd" at bounding box center [87, 303] width 92 height 14
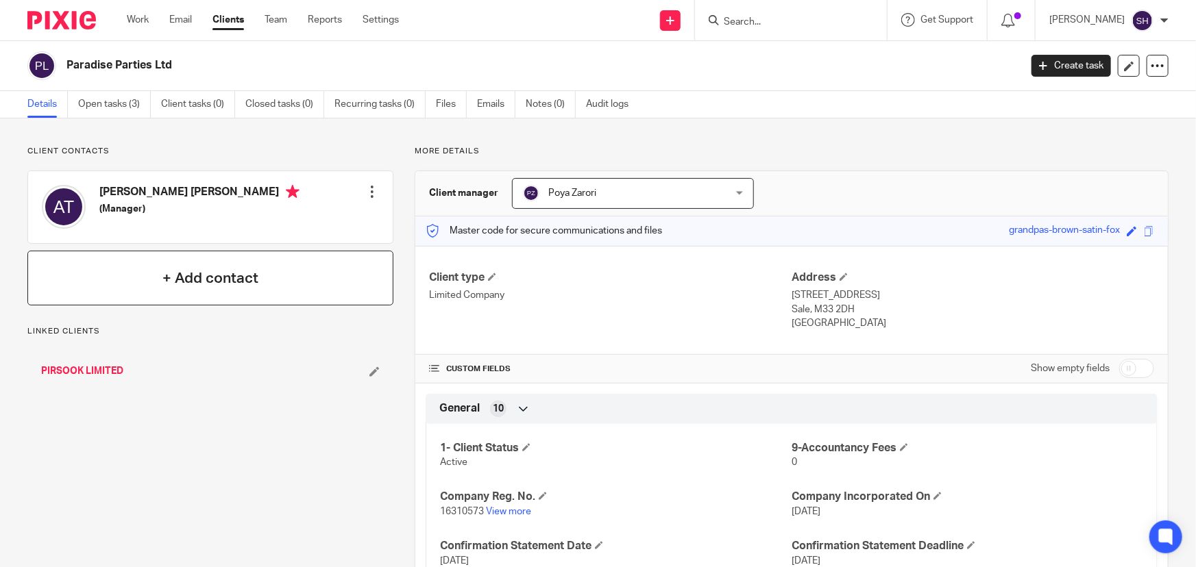
scroll to position [62, 0]
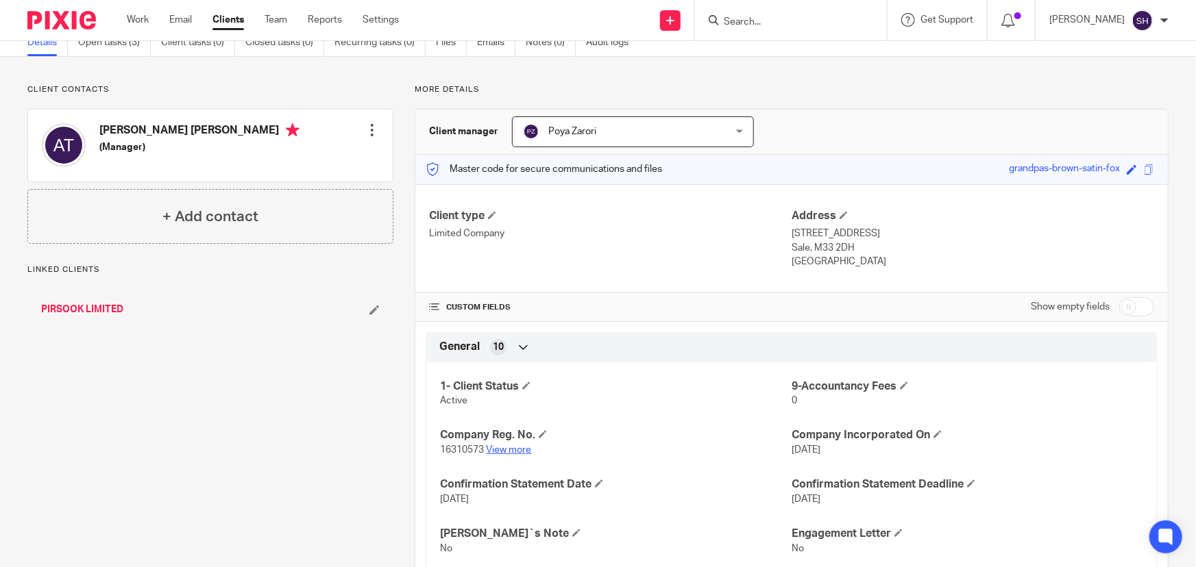
click at [517, 452] on link "View more" at bounding box center [508, 450] width 45 height 10
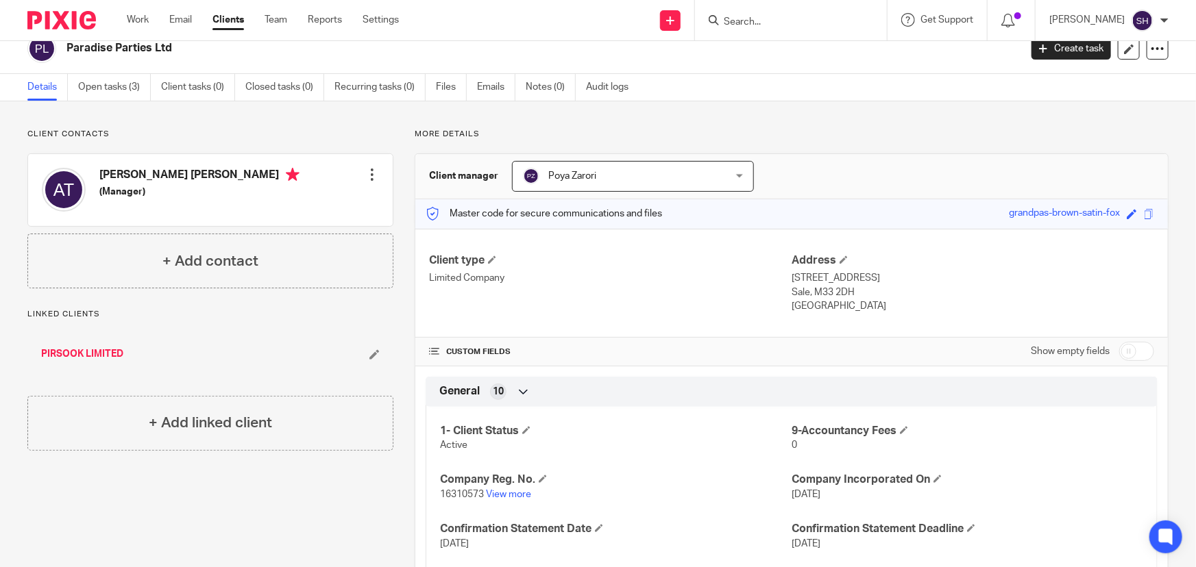
scroll to position [0, 0]
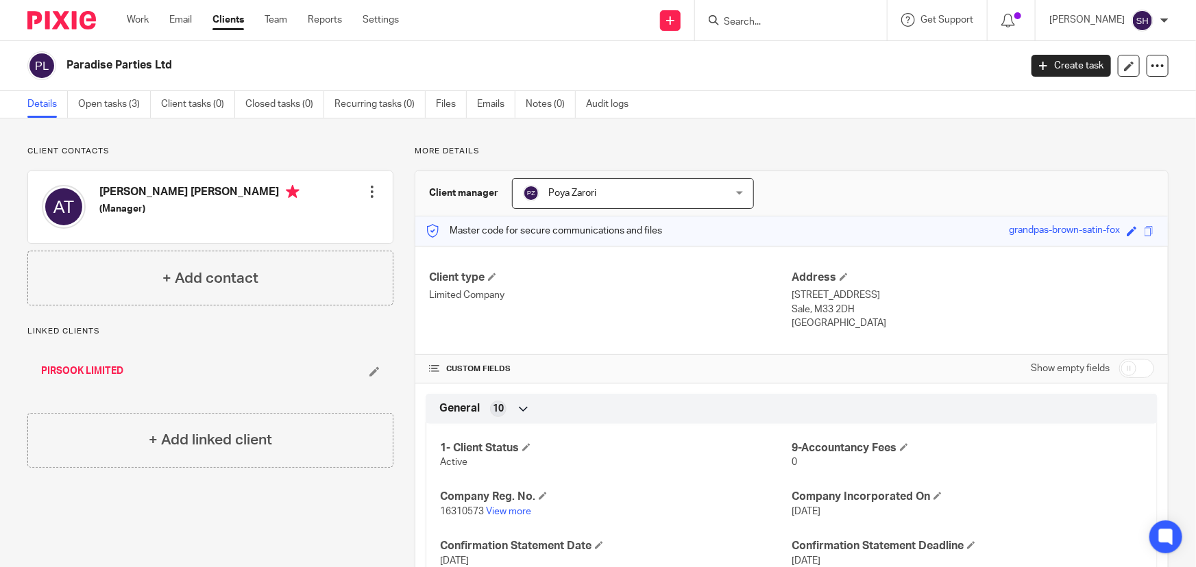
click at [81, 371] on link "PIRSOOK LIMITED" at bounding box center [82, 372] width 82 height 14
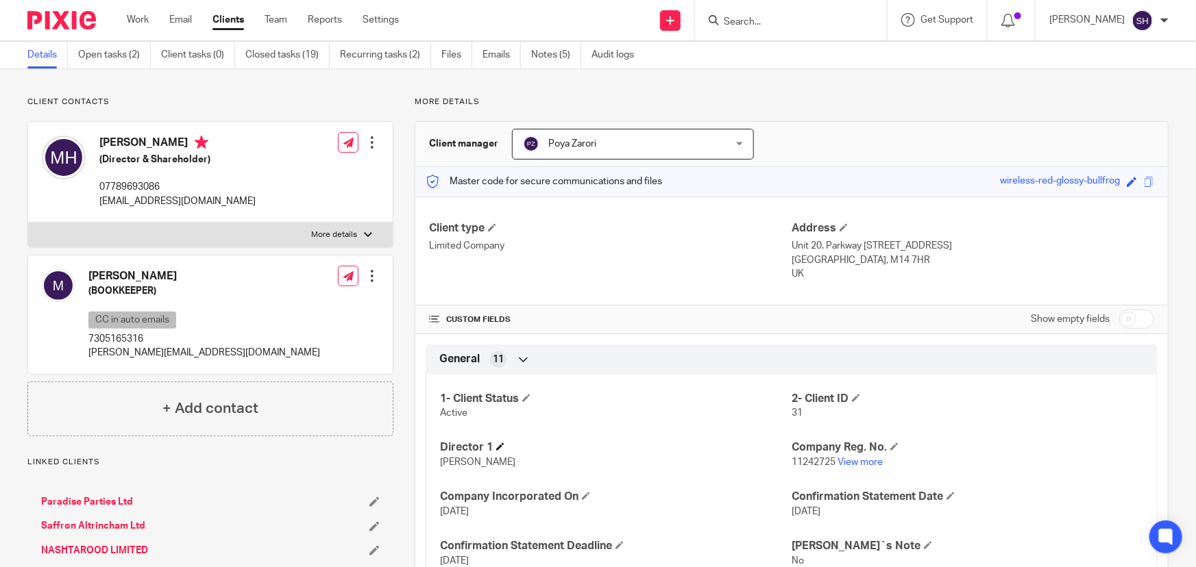
scroll to position [124, 0]
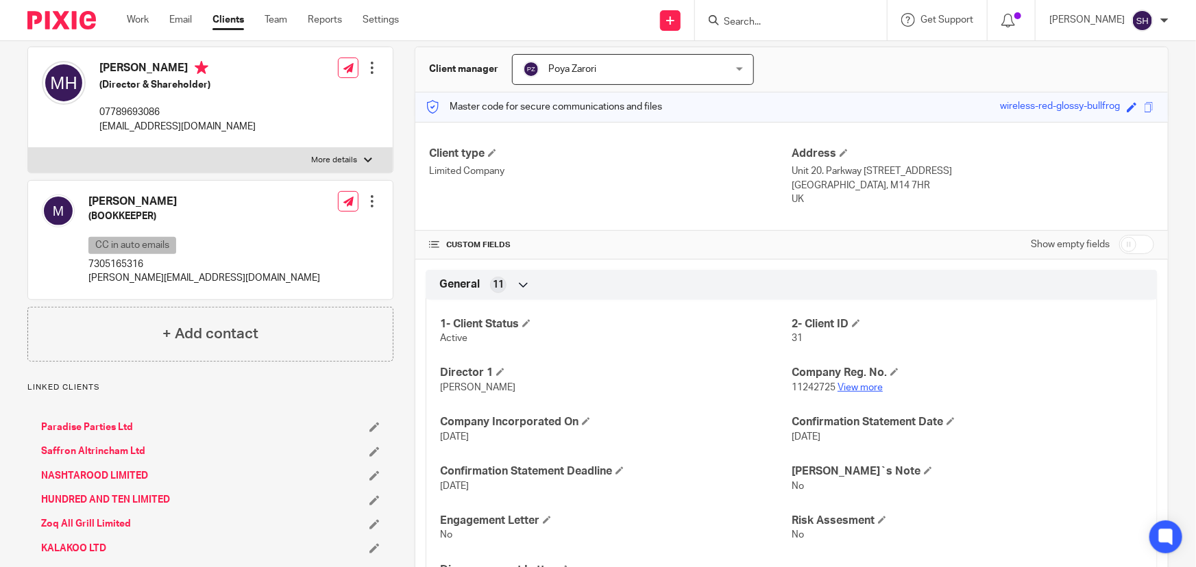
click at [857, 385] on link "View more" at bounding box center [859, 388] width 45 height 10
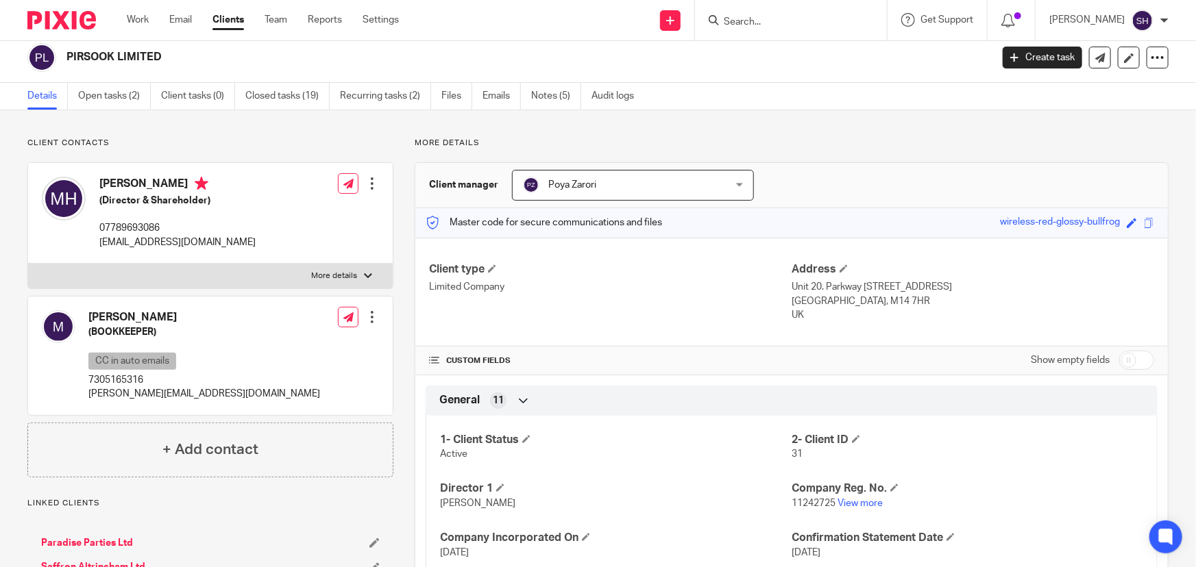
scroll to position [0, 0]
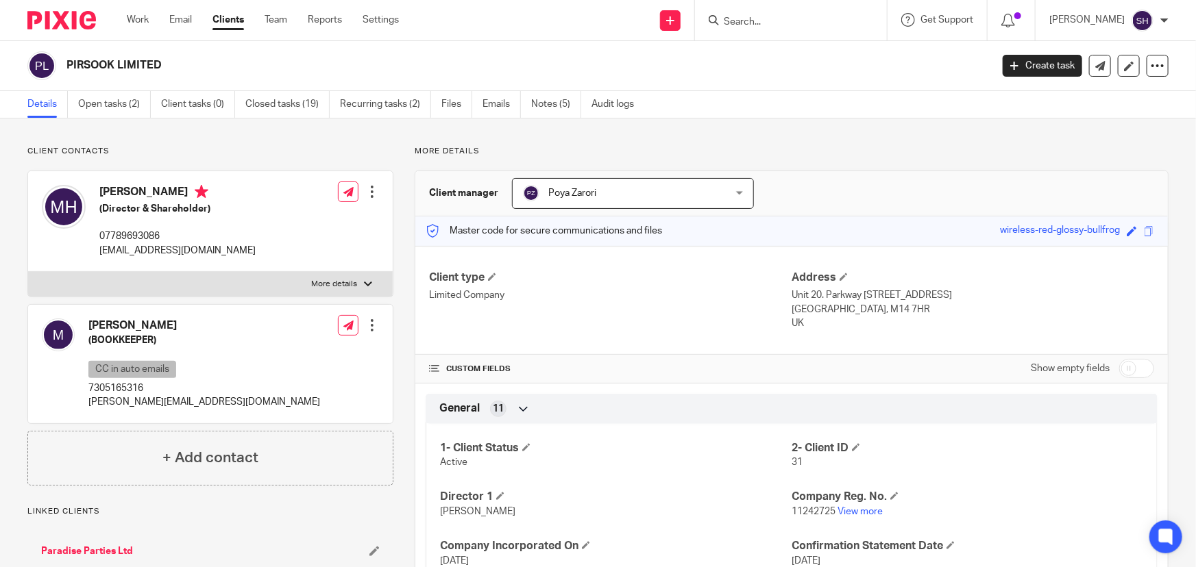
click at [813, 29] on div at bounding box center [791, 20] width 192 height 40
click at [808, 22] on input "Search" at bounding box center [783, 22] width 123 height 12
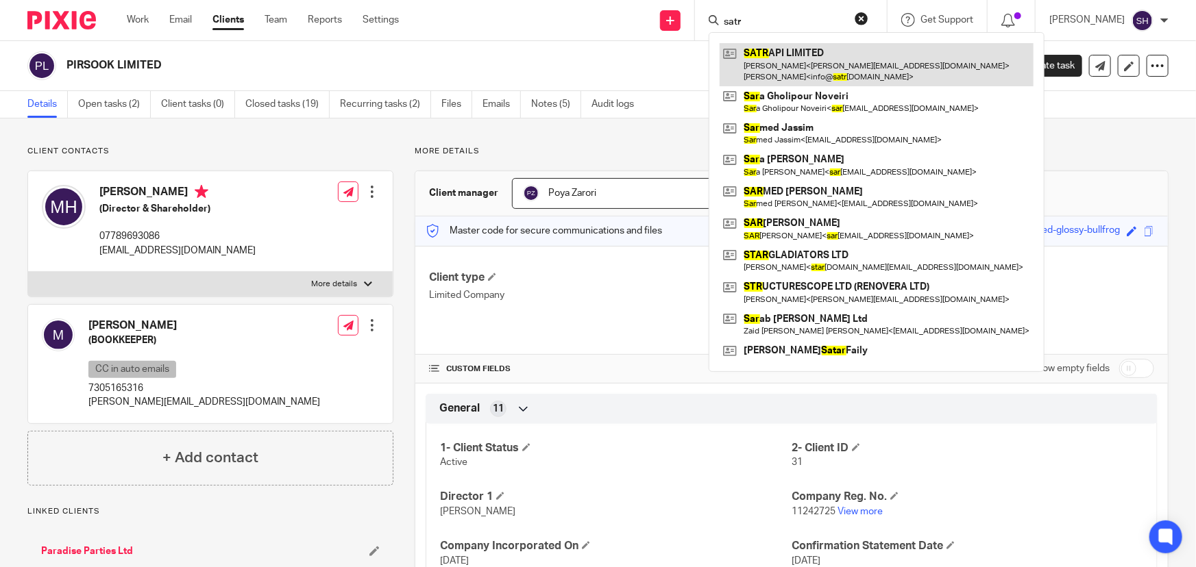
type input "satr"
click at [802, 48] on link at bounding box center [877, 64] width 314 height 42
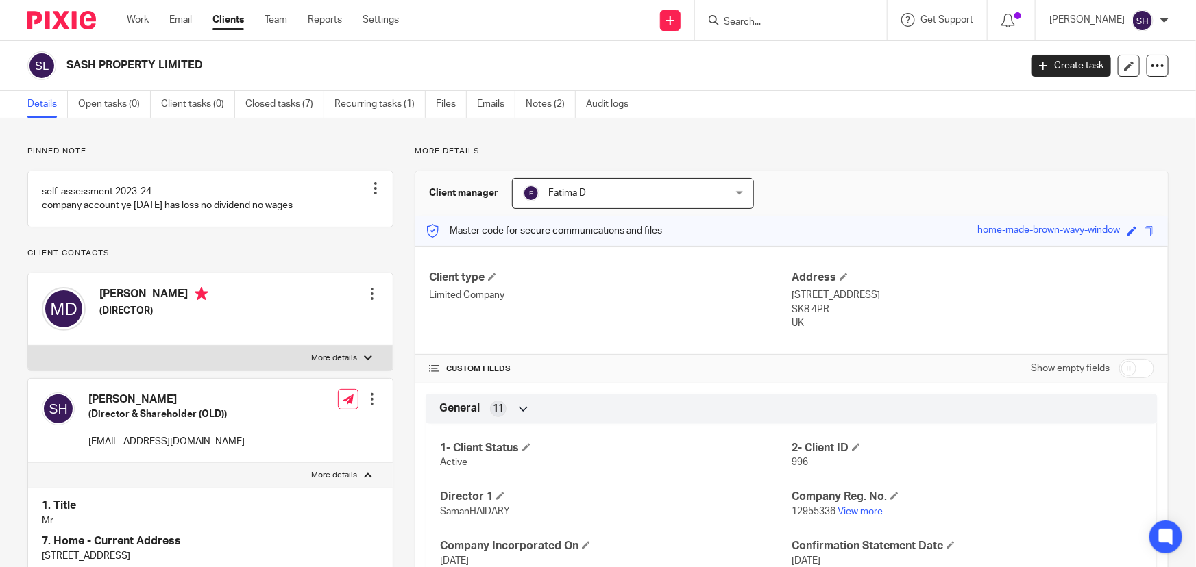
scroll to position [186, 0]
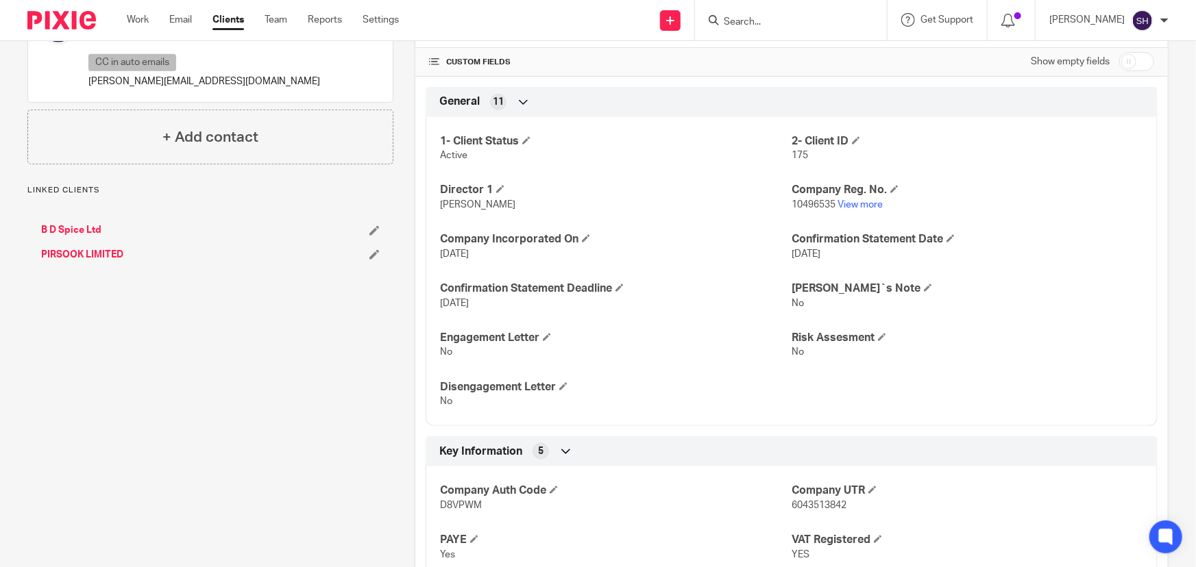
scroll to position [186, 0]
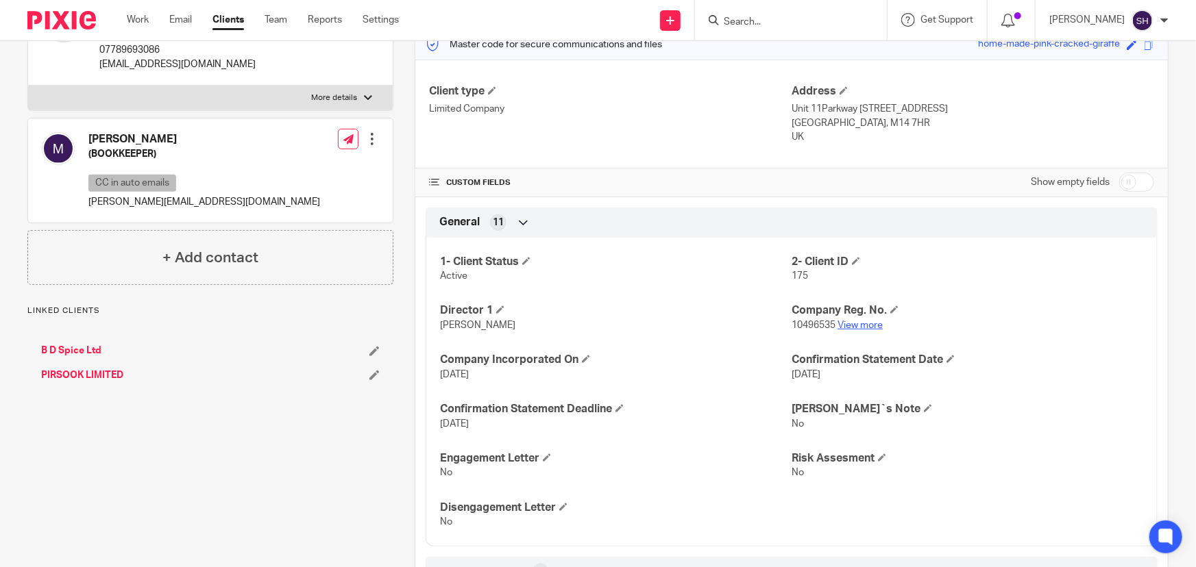
click at [864, 323] on link "View more" at bounding box center [859, 326] width 45 height 10
